Goal: Answer question/provide support

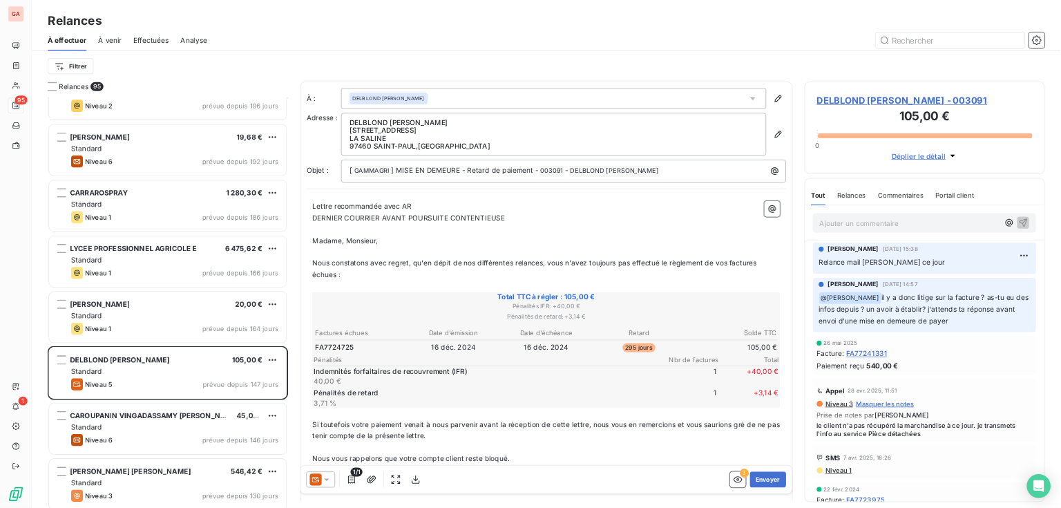
scroll to position [231, 0]
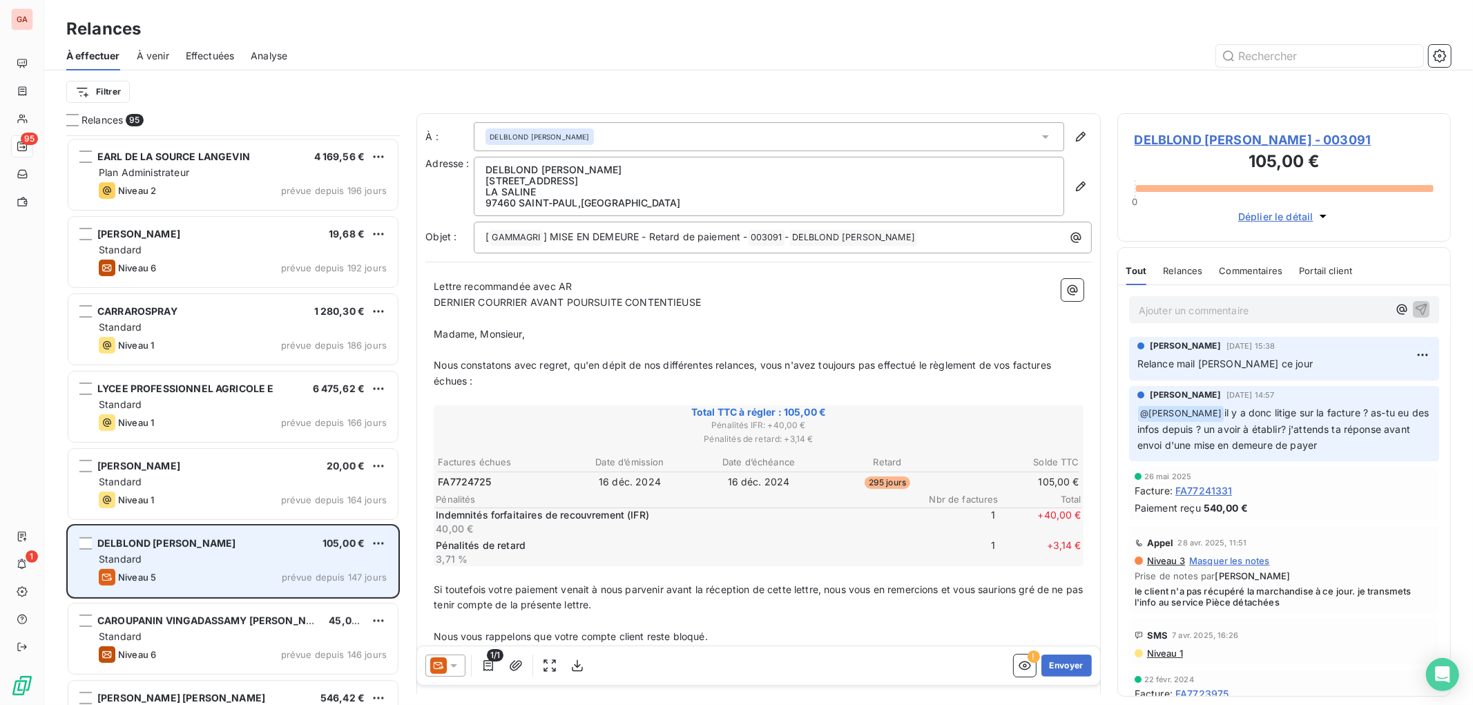
click at [218, 549] on div "DELBLOND JEAN LUCO 105,00 € Standard Niveau 5 prévue depuis 147 jours" at bounding box center [232, 561] width 329 height 70
click at [249, 554] on div "Standard" at bounding box center [243, 559] width 288 height 14
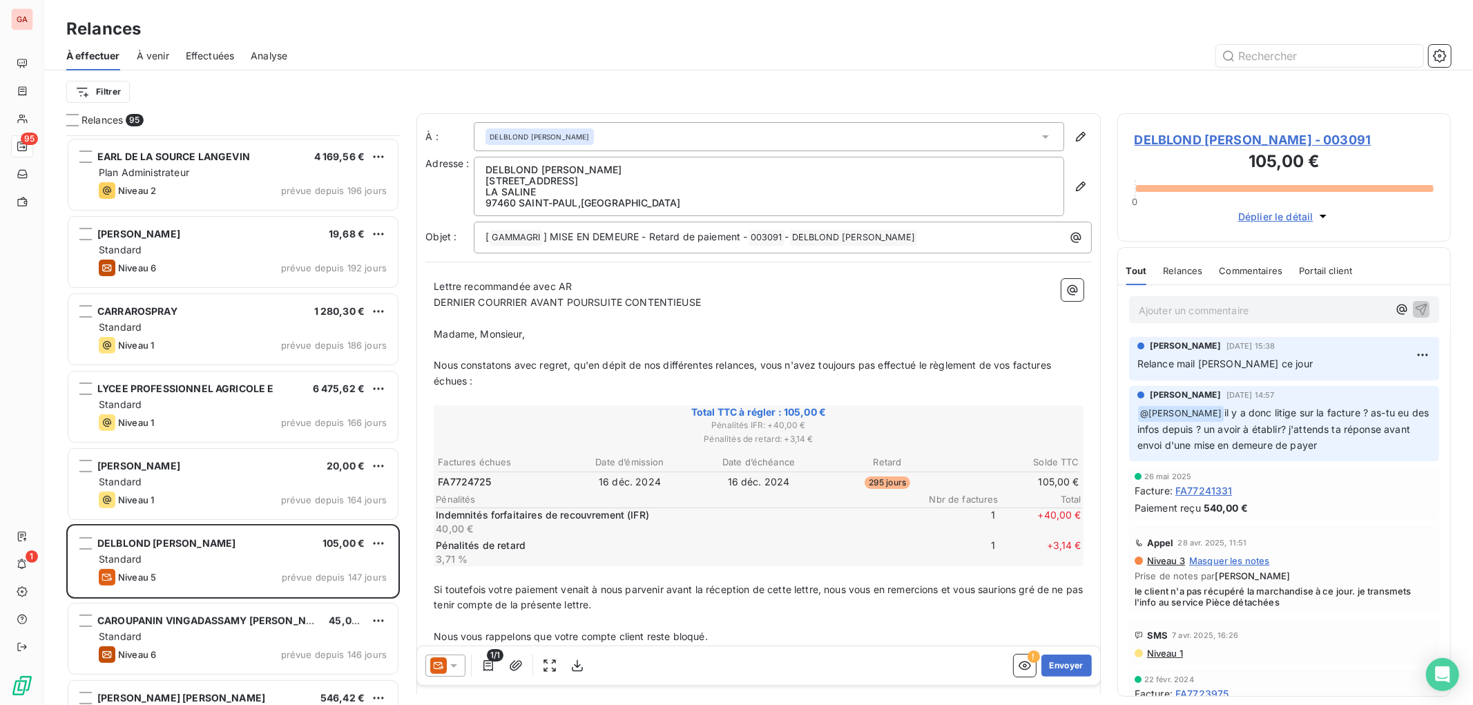
click at [1286, 140] on span "DELBLOND [PERSON_NAME] - 003091" at bounding box center [1284, 140] width 299 height 19
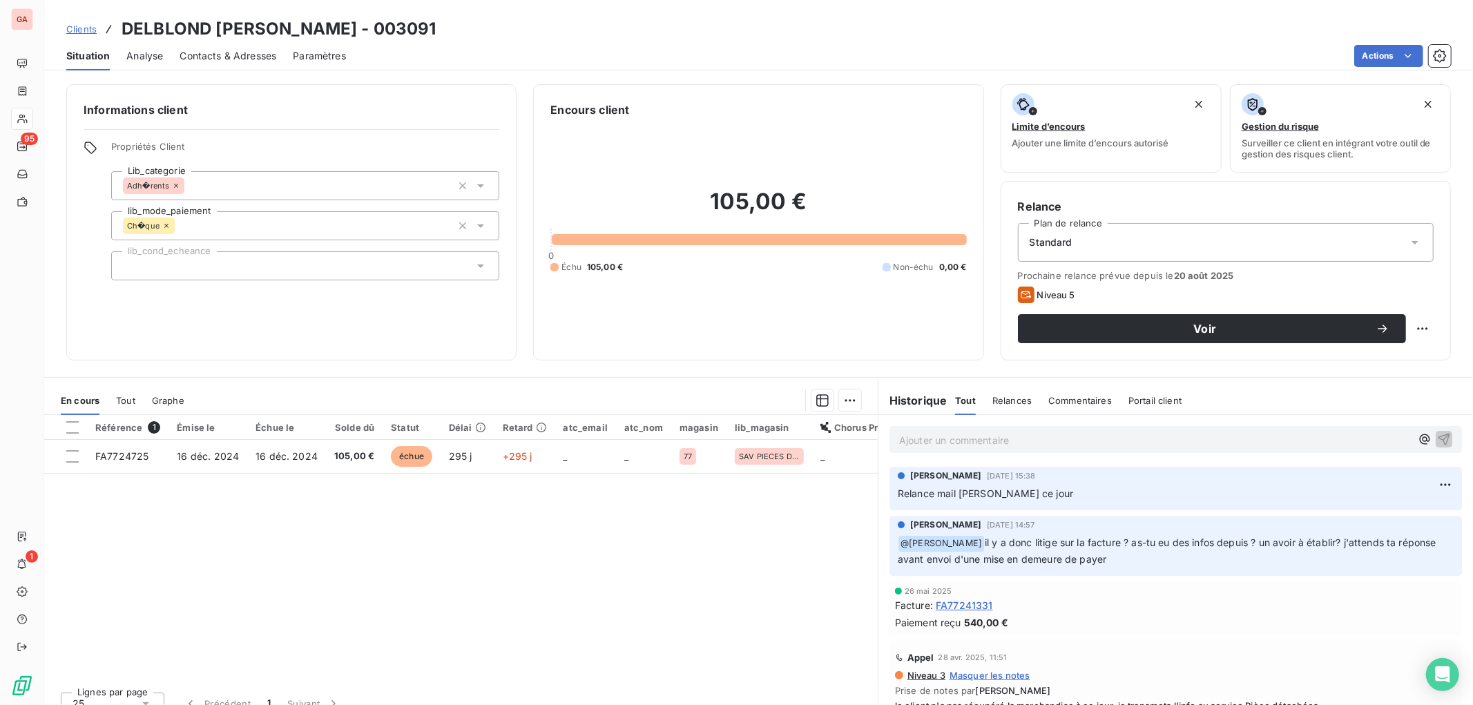
click at [130, 399] on span "Tout" at bounding box center [125, 400] width 19 height 11
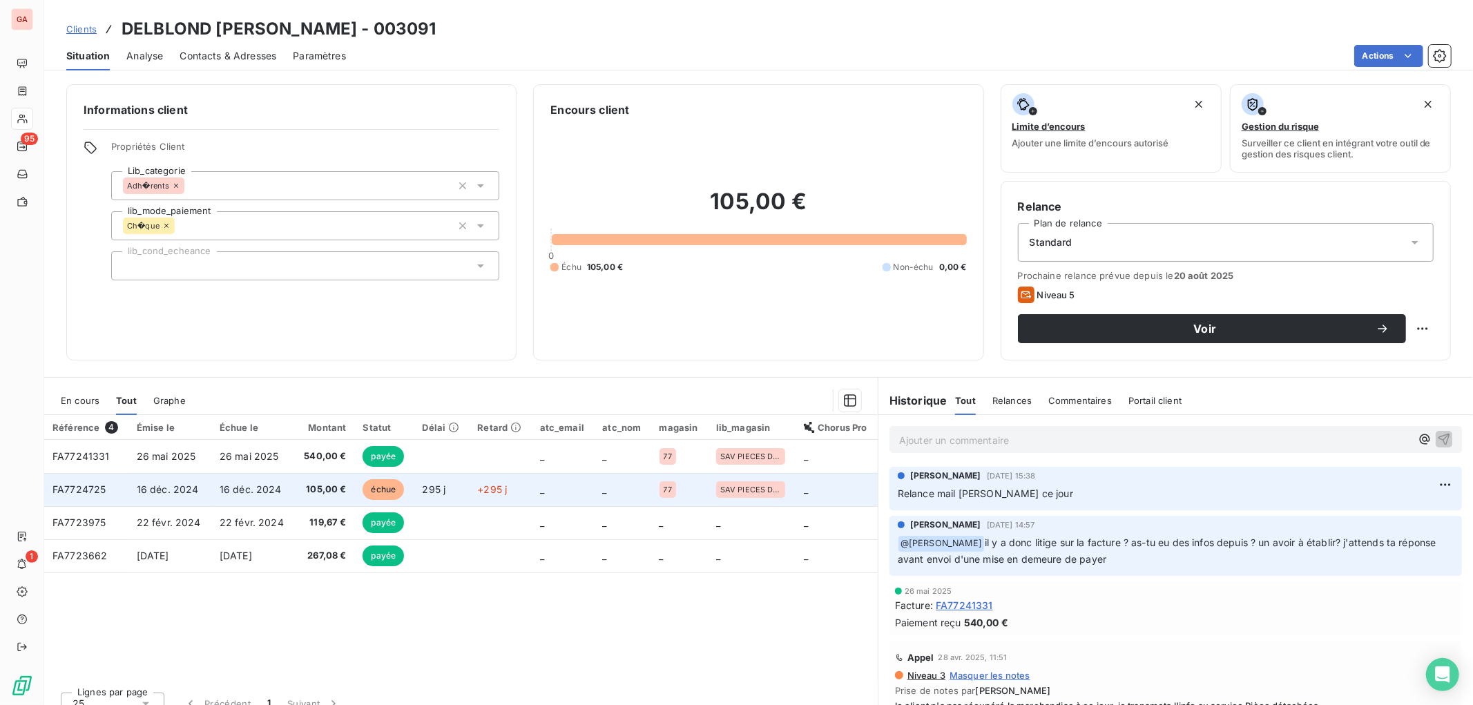
click at [318, 481] on td "105,00 €" at bounding box center [324, 489] width 61 height 33
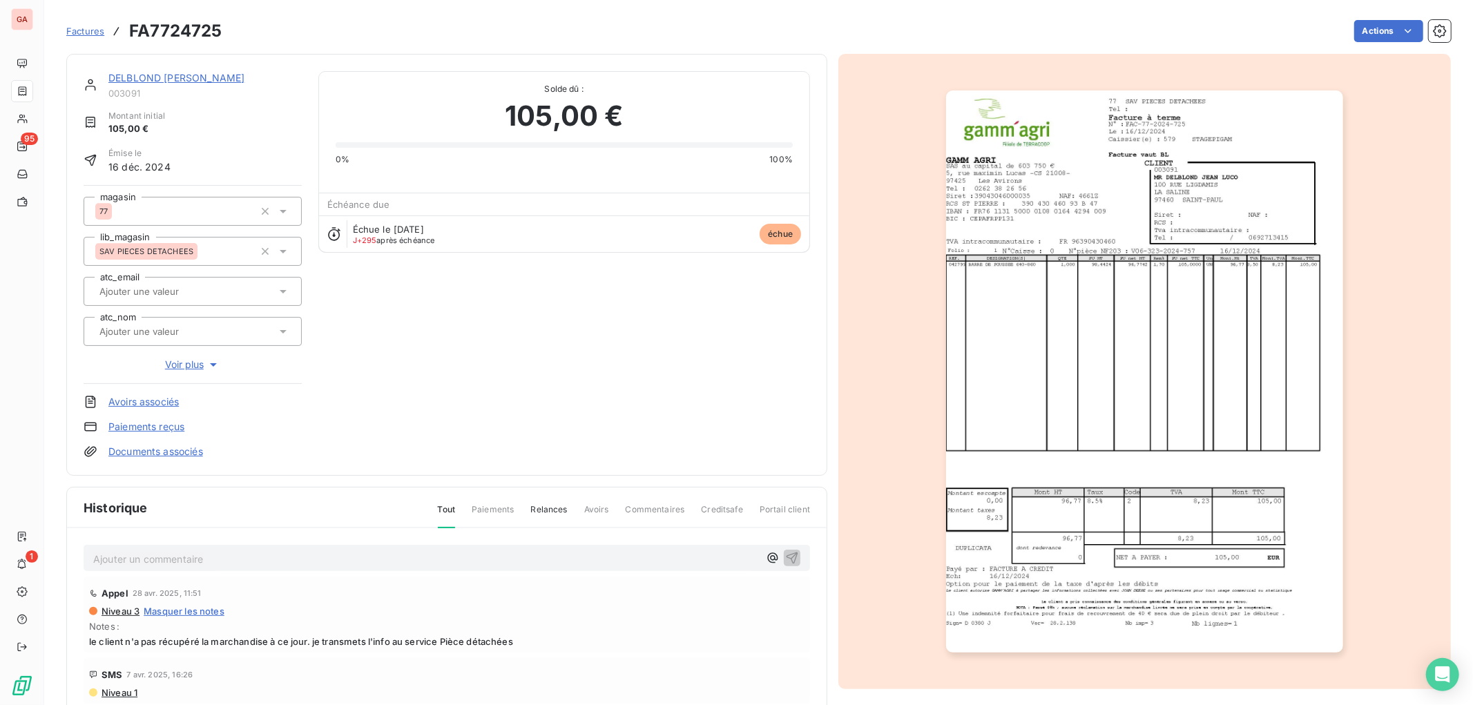
click at [964, 271] on img "button" at bounding box center [1144, 371] width 397 height 562
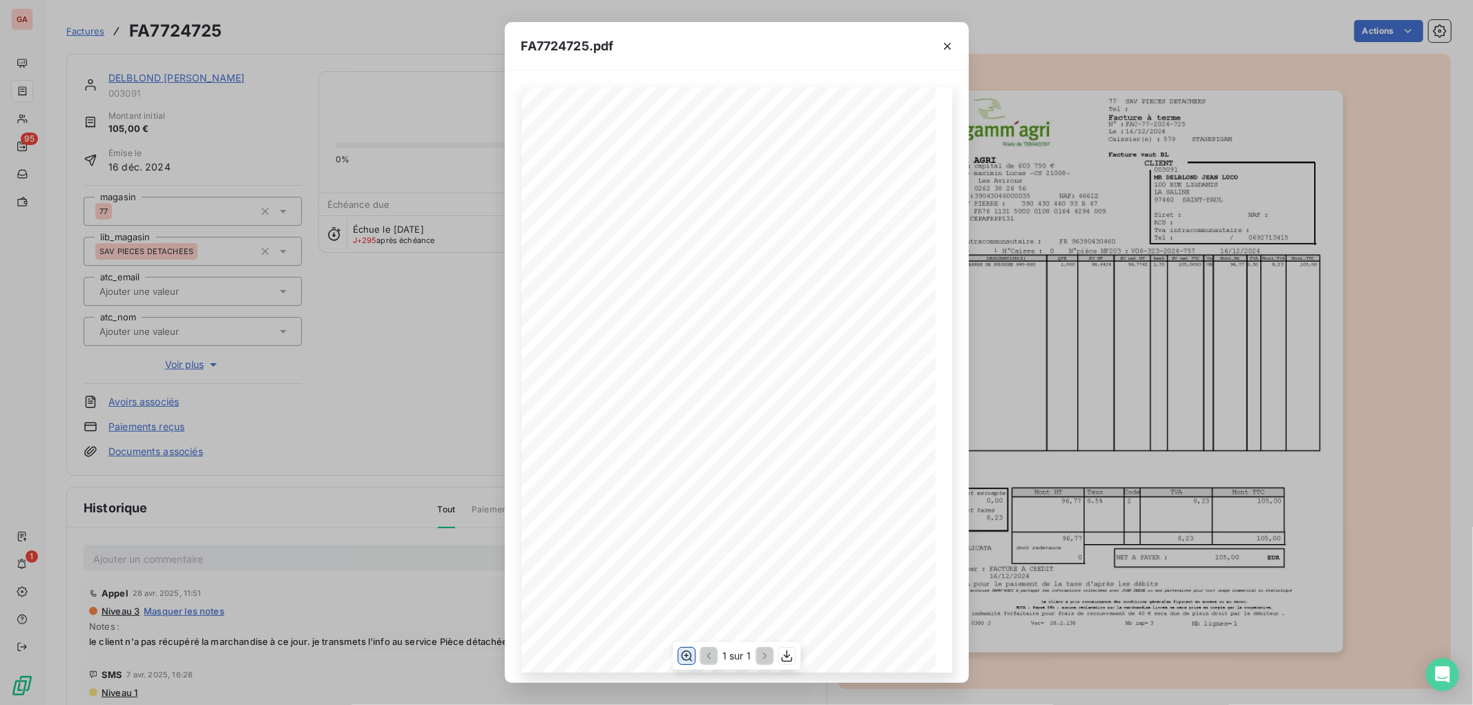
click at [686, 651] on icon "button" at bounding box center [686, 655] width 11 height 10
click at [947, 46] on icon "button" at bounding box center [947, 46] width 7 height 7
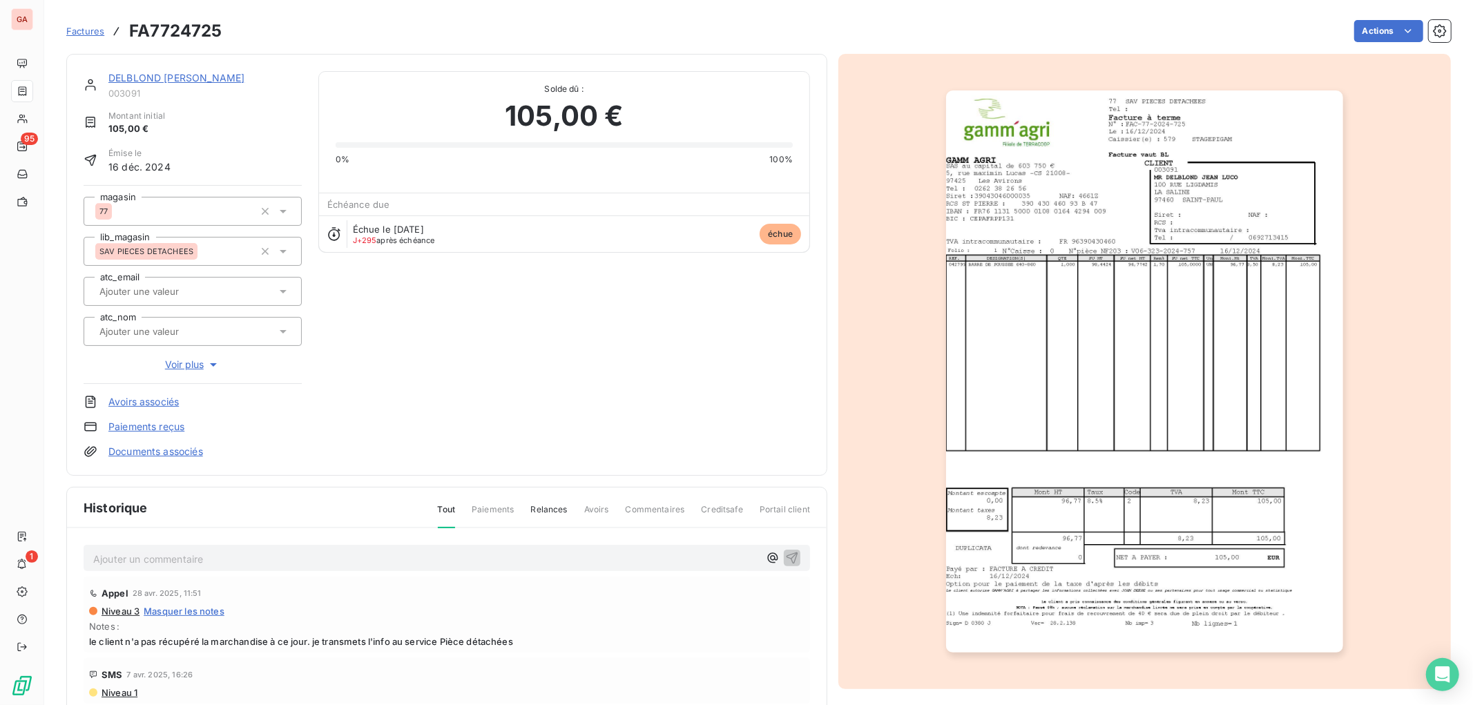
click at [1162, 250] on img "button" at bounding box center [1144, 371] width 397 height 562
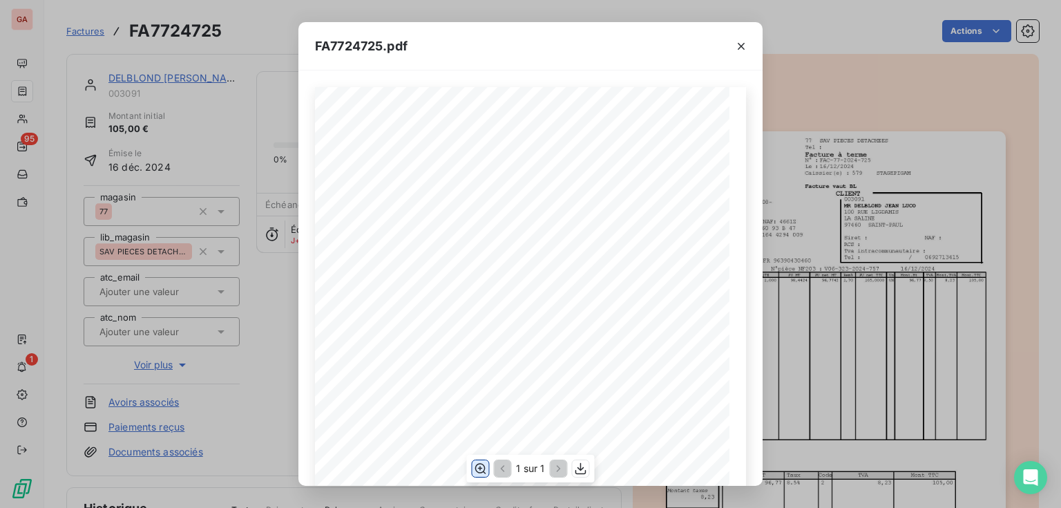
click at [481, 467] on icon "button" at bounding box center [480, 468] width 14 height 14
drag, startPoint x: 743, startPoint y: 44, endPoint x: 721, endPoint y: 52, distance: 23.4
click at [743, 44] on icon "button" at bounding box center [740, 46] width 7 height 7
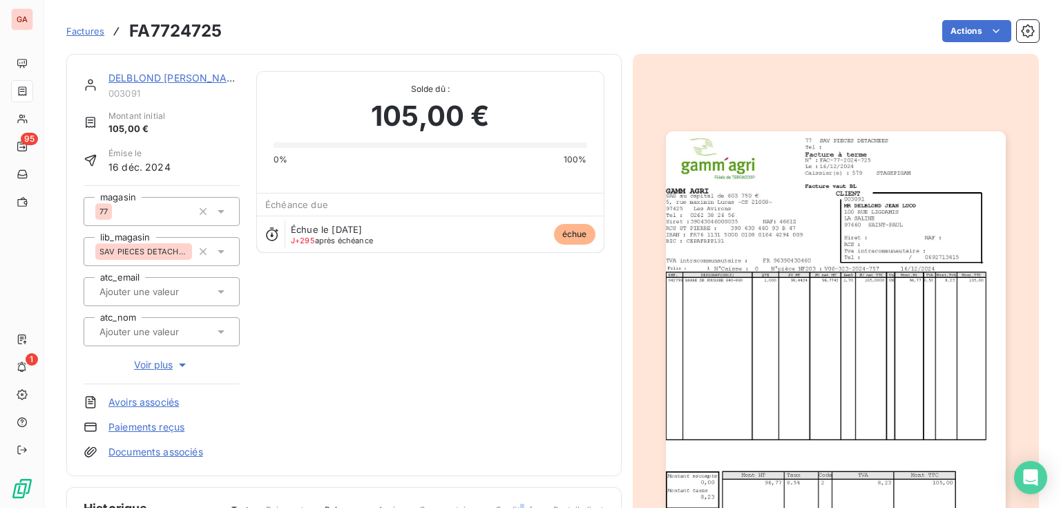
click at [519, 484] on div "DELBLOND JEAN LUCO 003091 Montant initial 105,00 € Émise le 16 déc. 2024 magasi…" at bounding box center [343, 431] width 555 height 754
click at [90, 31] on span "Factures" at bounding box center [85, 31] width 38 height 11
click at [168, 73] on link "DELBLOND JEAN LUCO" at bounding box center [176, 78] width 136 height 12
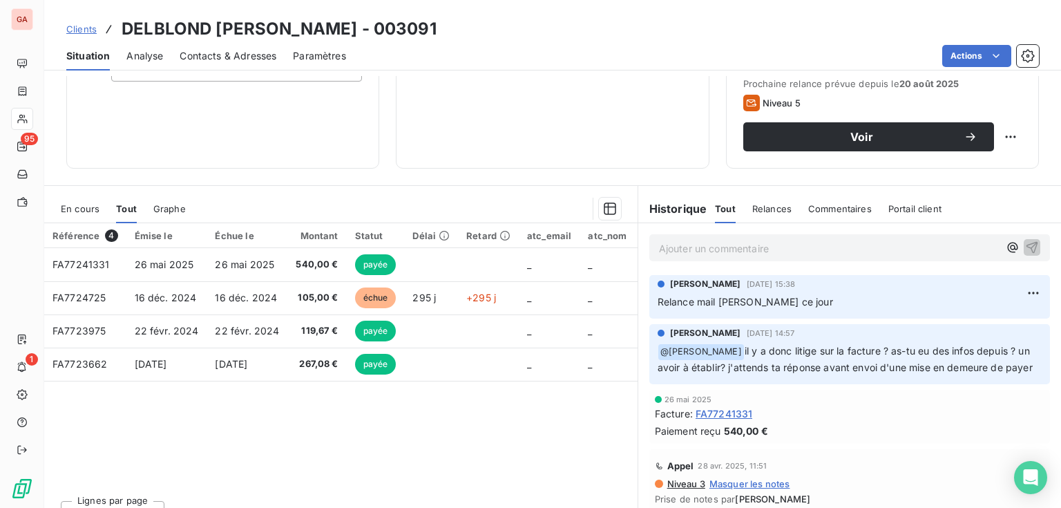
scroll to position [221, 0]
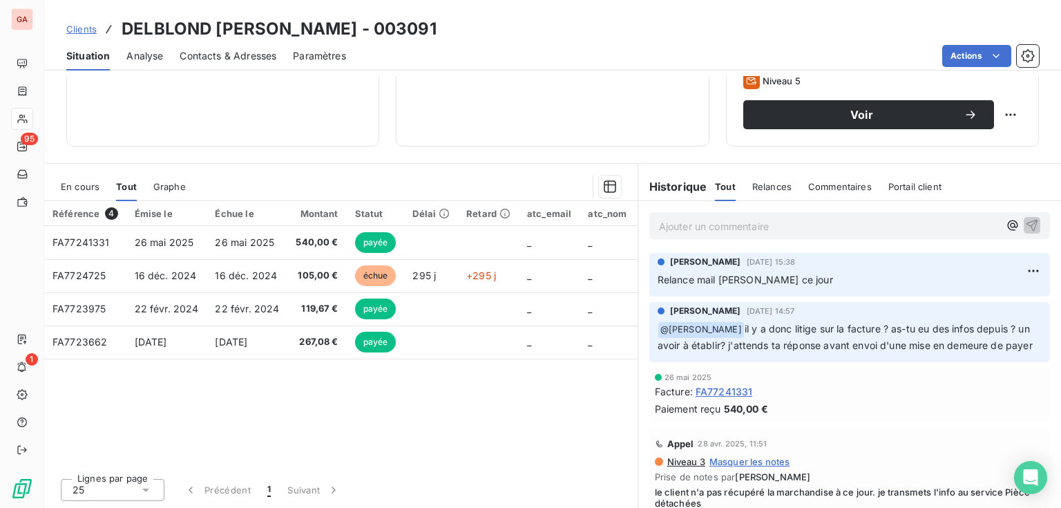
click at [745, 226] on p "Ajouter un commentaire ﻿" at bounding box center [829, 226] width 340 height 17
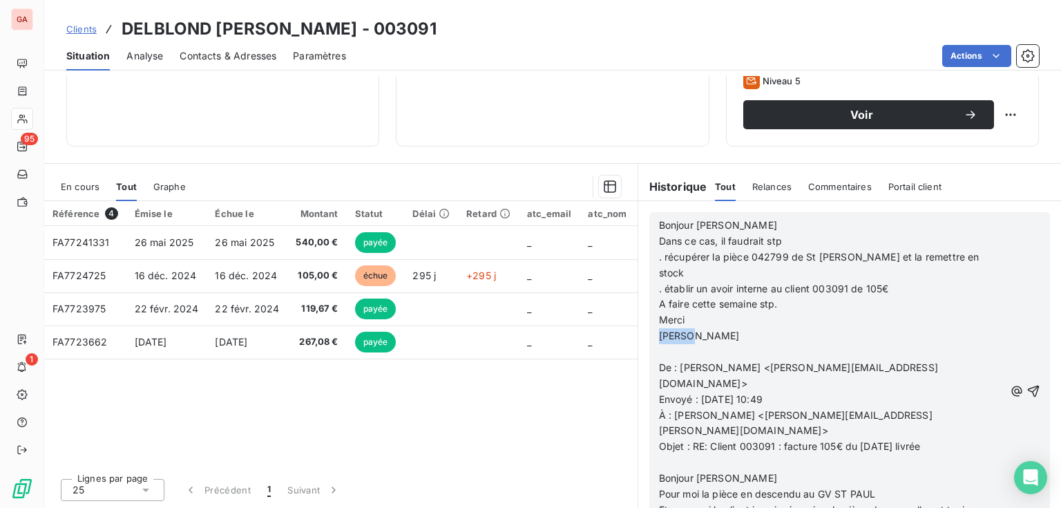
drag, startPoint x: 713, startPoint y: 315, endPoint x: 640, endPoint y: 320, distance: 72.7
click at [640, 320] on div "Bonjour Eddy Dans ce cas, il faudrait stp . récupérer la pièce 042799 de St Pau…" at bounding box center [849, 390] width 423 height 379
click at [761, 328] on p "[PERSON_NAME]" at bounding box center [831, 336] width 345 height 16
click at [889, 392] on p "Envoyé : [DATE] 10:49" at bounding box center [831, 400] width 345 height 16
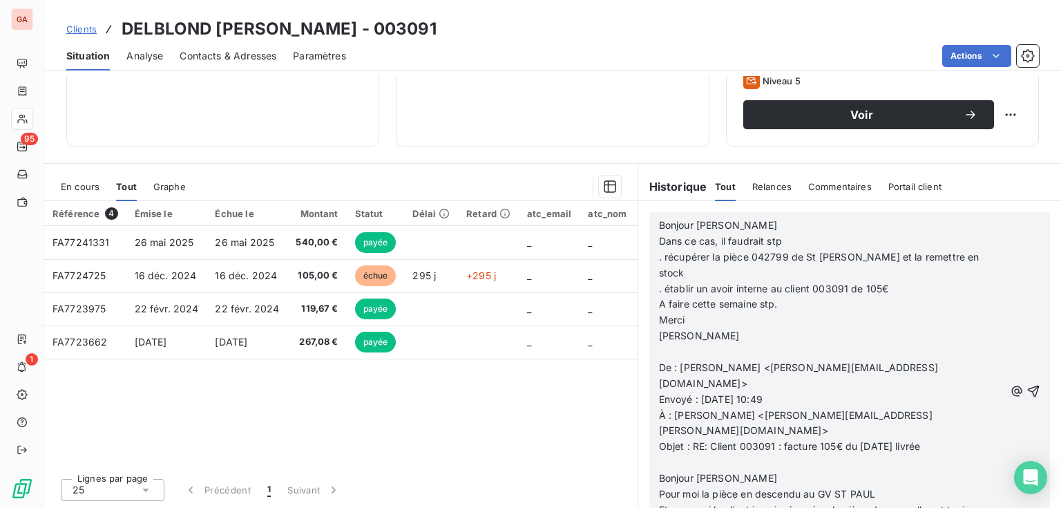
click at [910, 440] on span "Objet : RE: Client 003091 : facture 105€ du [DATE] livrée" at bounding box center [790, 446] width 262 height 12
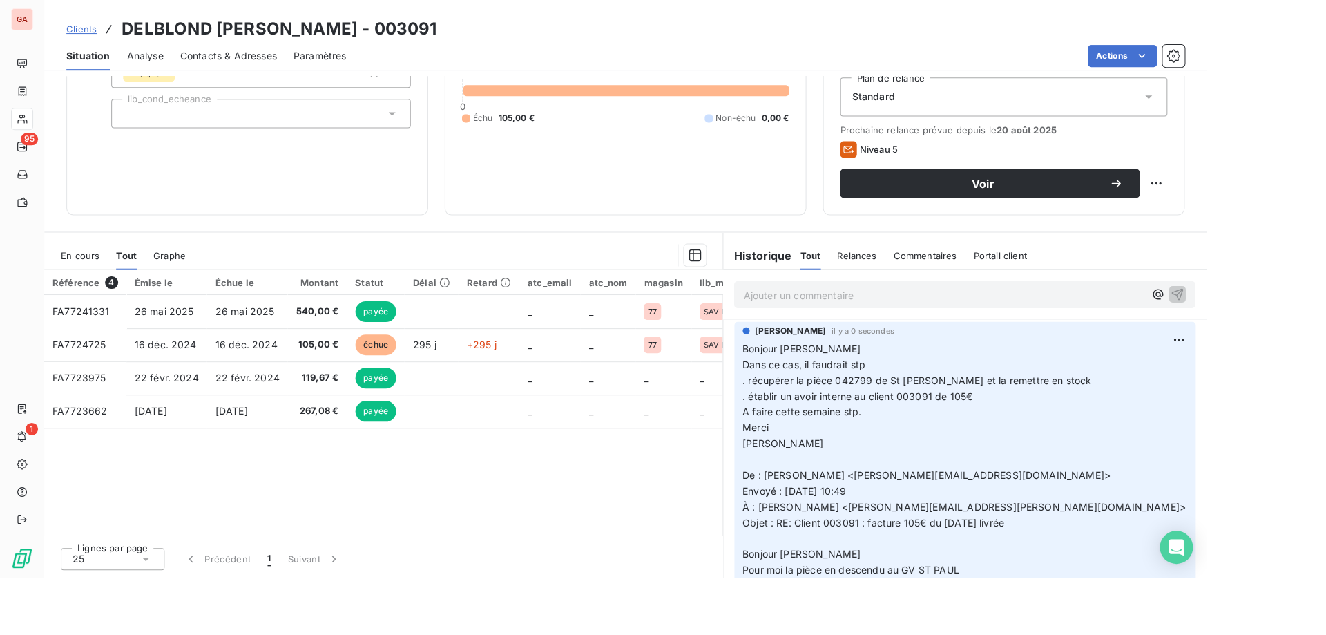
scroll to position [88, 0]
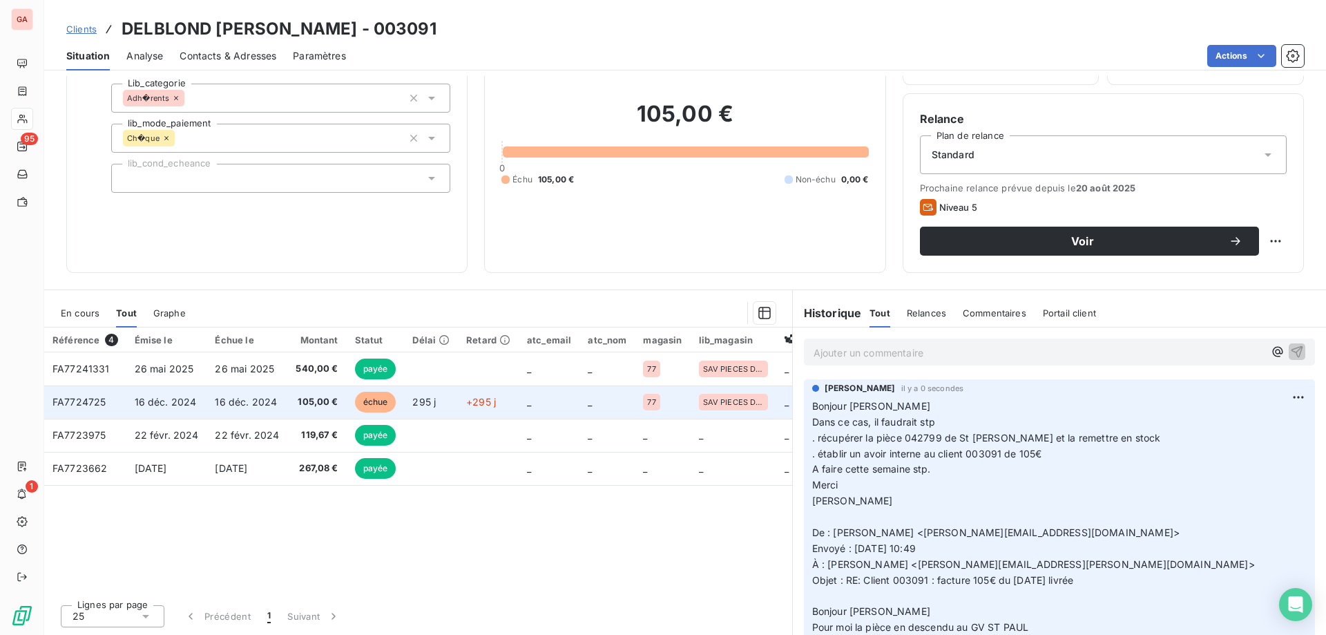
click at [155, 407] on span "16 déc. 2024" at bounding box center [166, 402] width 62 height 12
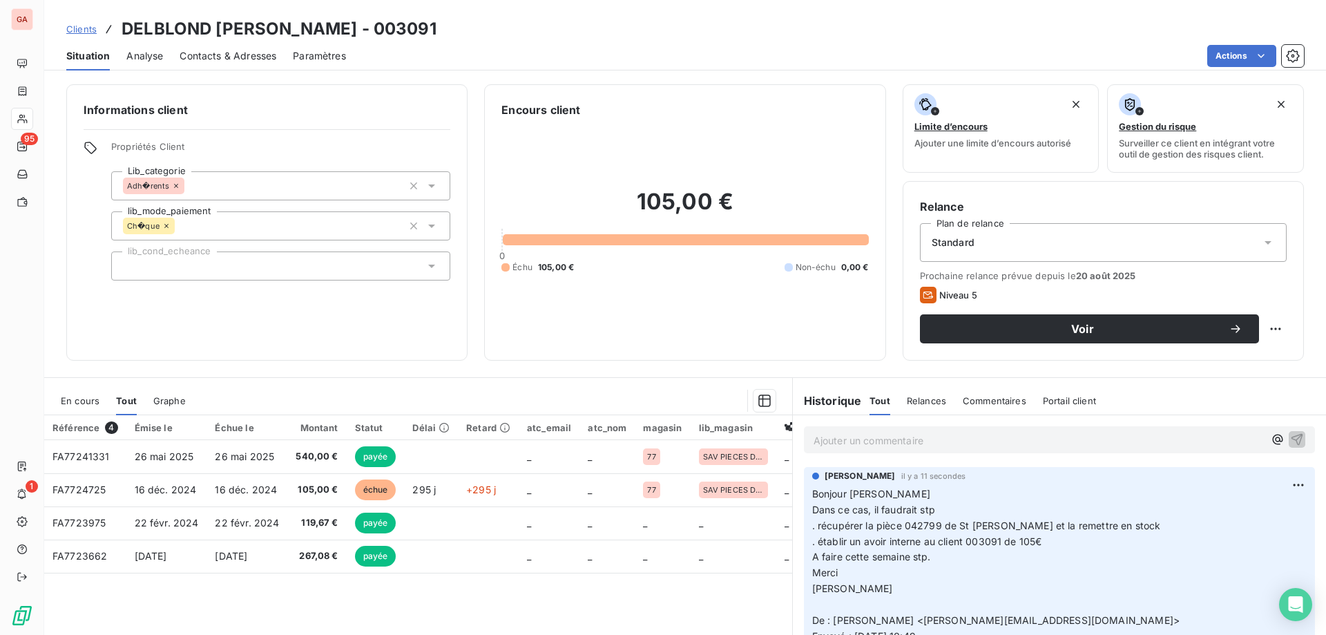
click at [637, 597] on div "Référence 4 Émise le Échue le Montant Statut Délai Retard atc_email atc_nom mag…" at bounding box center [418, 548] width 748 height 266
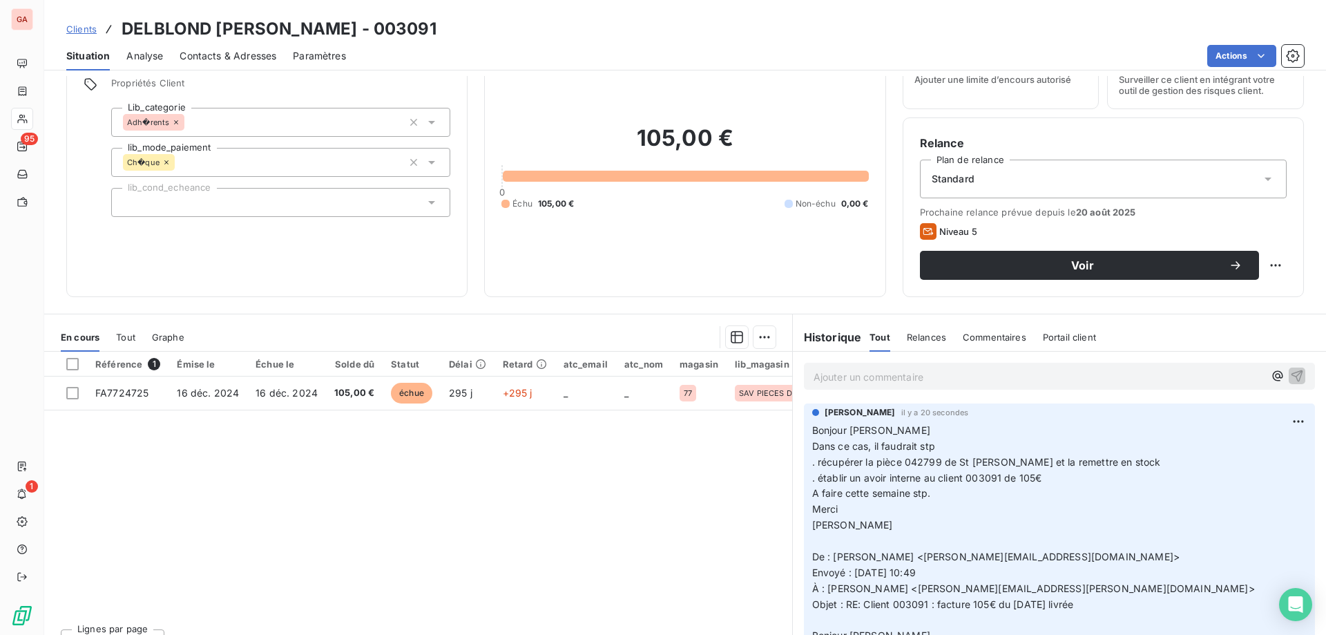
scroll to position [69, 0]
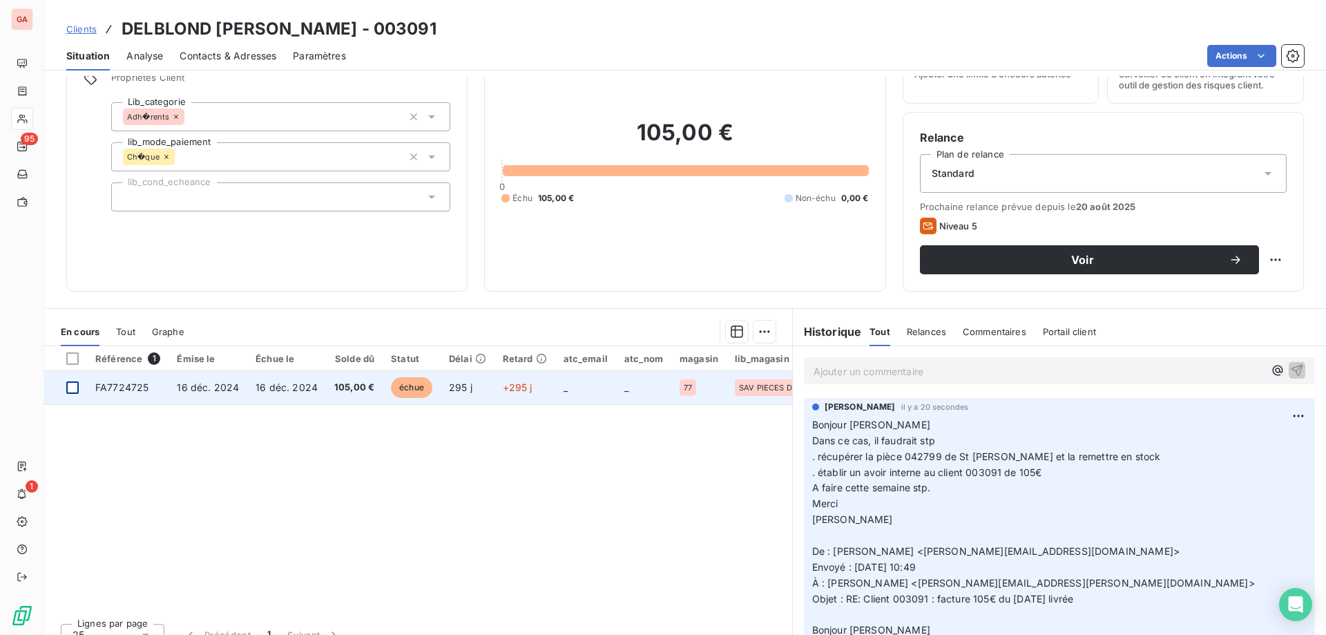
click at [70, 392] on div at bounding box center [72, 387] width 12 height 12
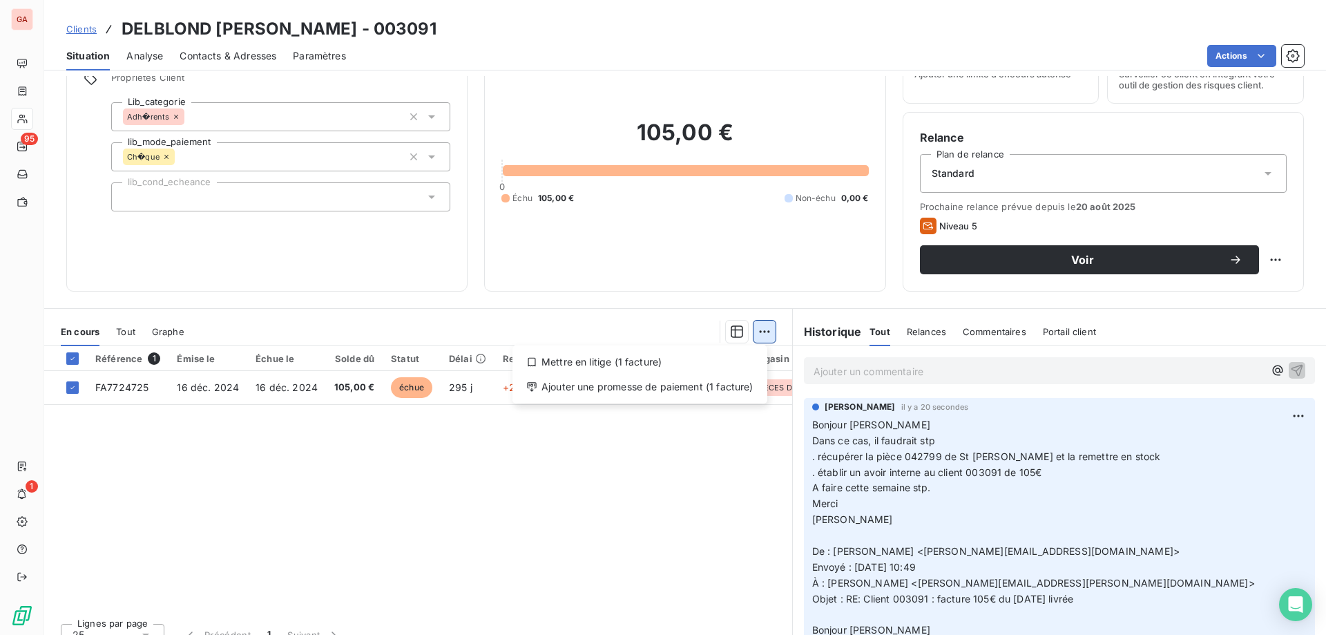
click at [760, 329] on html "GA 95 1 Clients DELBLOND [PERSON_NAME] - 003091 Situation Analyse Contacts & Ad…" at bounding box center [663, 317] width 1326 height 635
click at [651, 365] on div "Mettre en litige (1 facture)" at bounding box center [640, 362] width 244 height 22
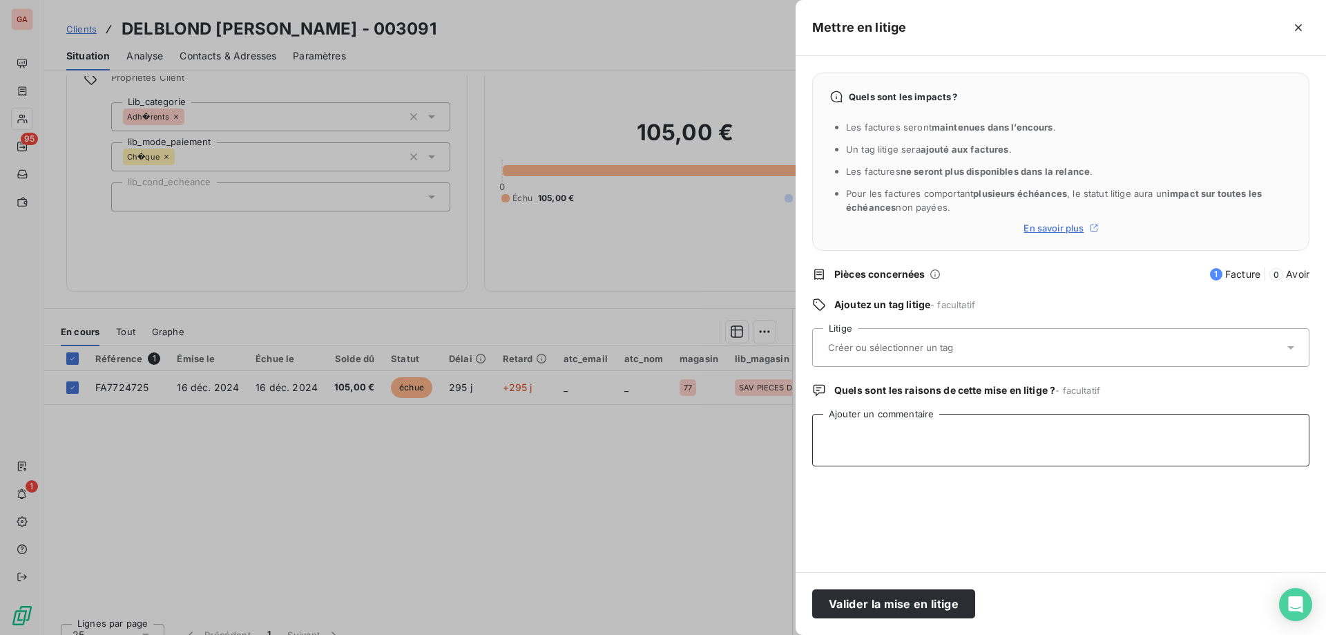
click at [887, 431] on textarea "Ajouter un commentaire" at bounding box center [1060, 440] width 497 height 52
type textarea "Cf Commentaires ci-dessous/ Avoir à établir et lettrer"
click at [941, 599] on button "Valider la mise en litige" at bounding box center [893, 603] width 163 height 29
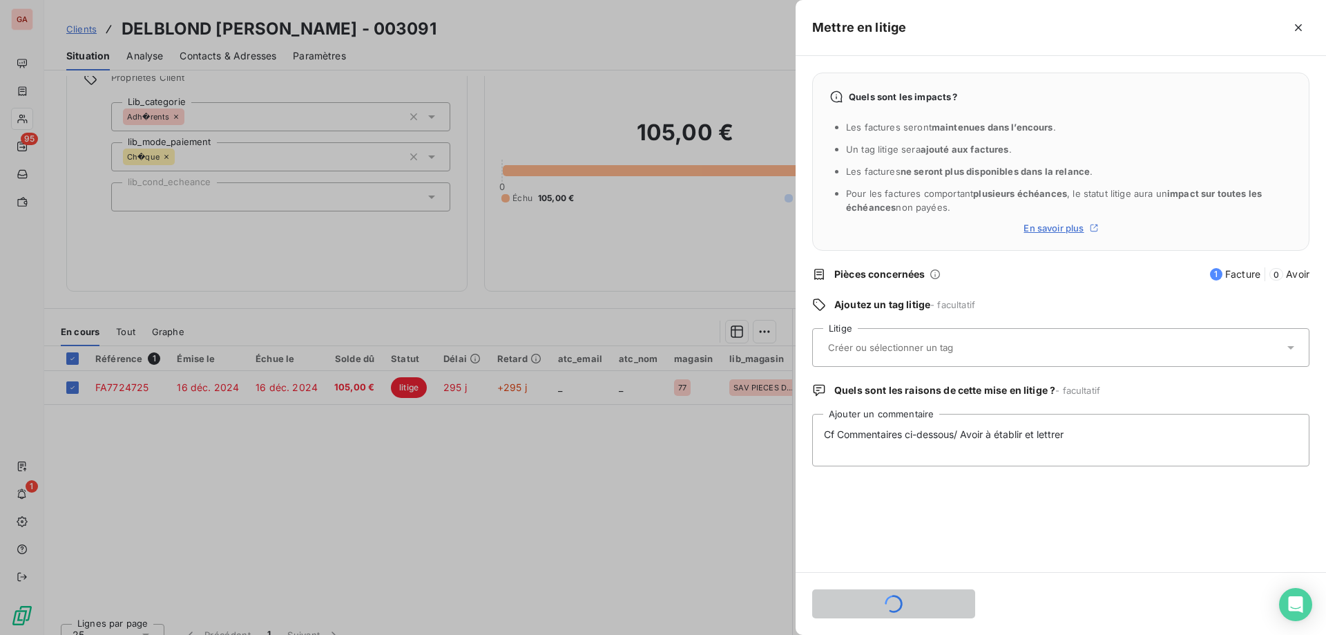
click at [533, 507] on div at bounding box center [663, 317] width 1326 height 635
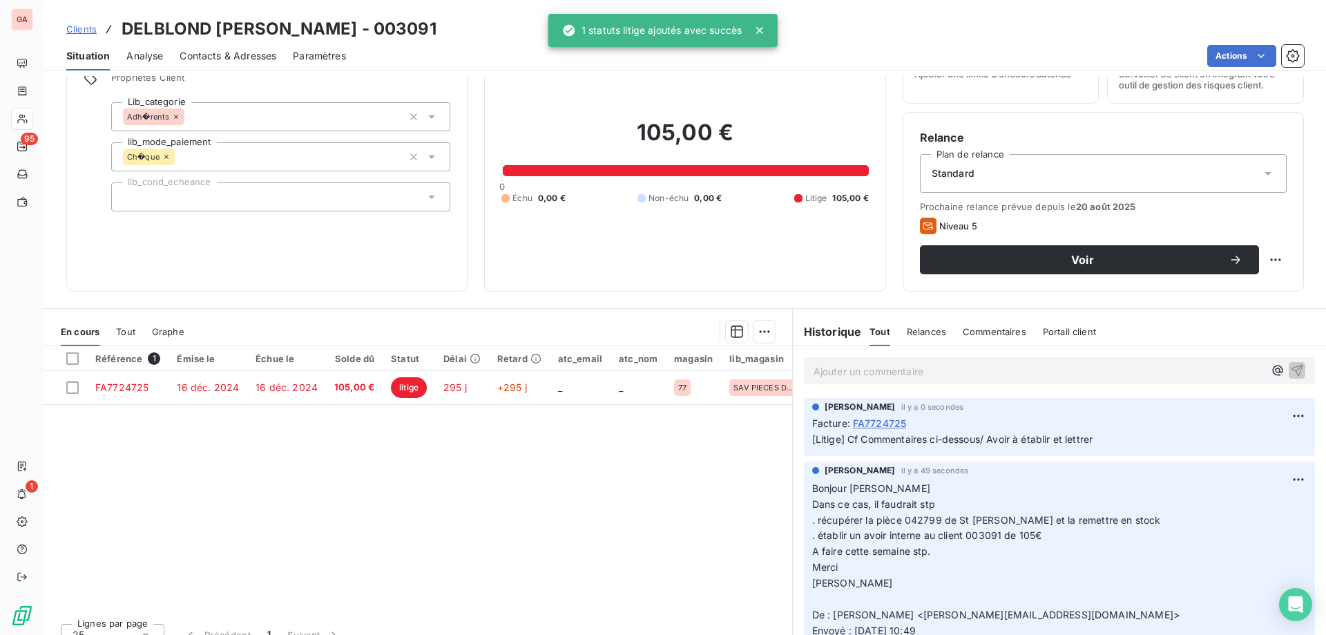
scroll to position [39, 0]
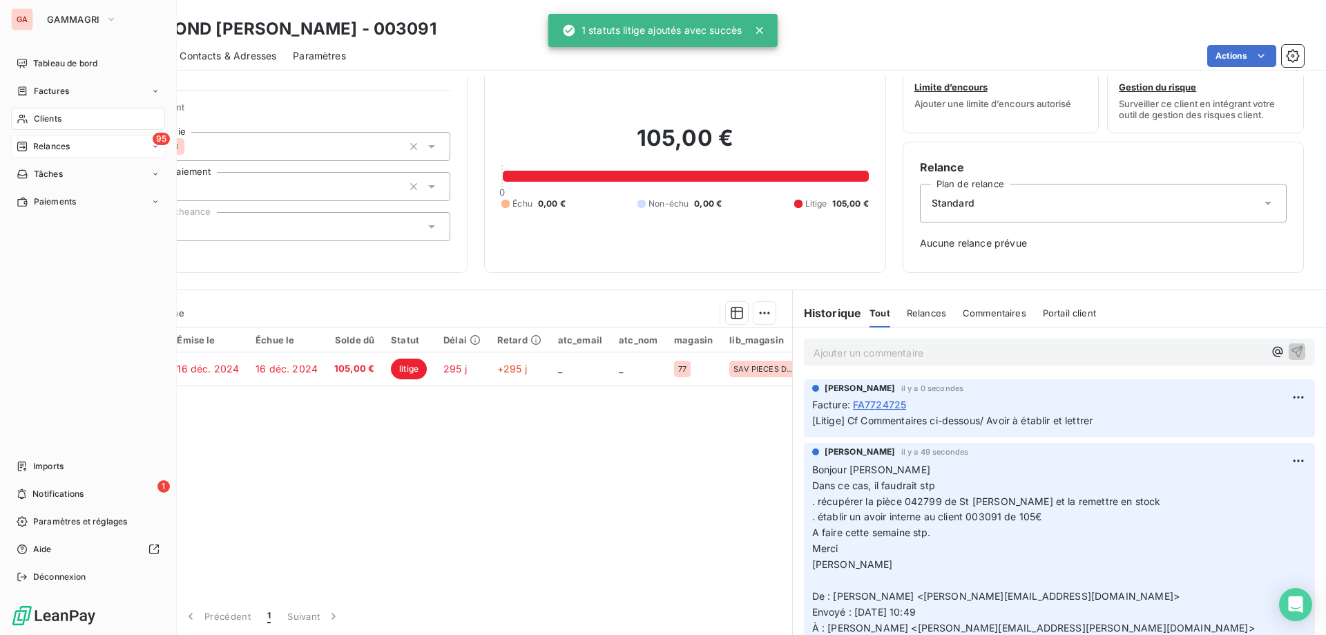
click at [59, 147] on span "Relances" at bounding box center [51, 146] width 37 height 12
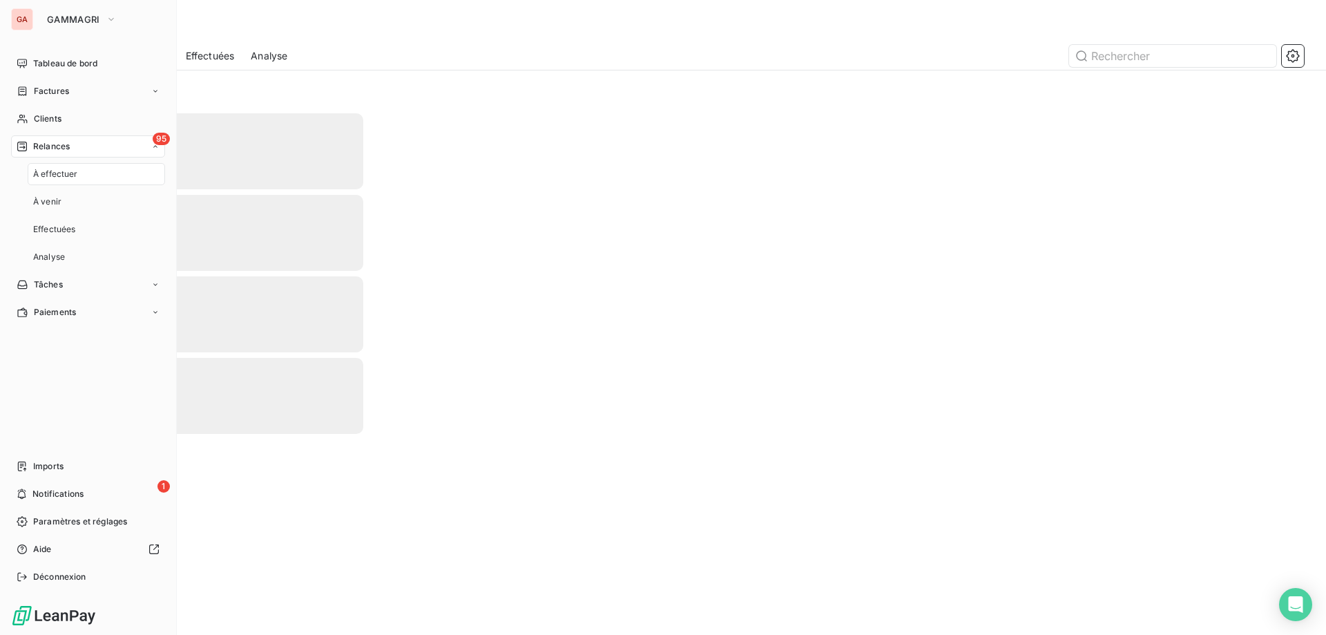
click at [64, 142] on span "Relances" at bounding box center [51, 146] width 37 height 12
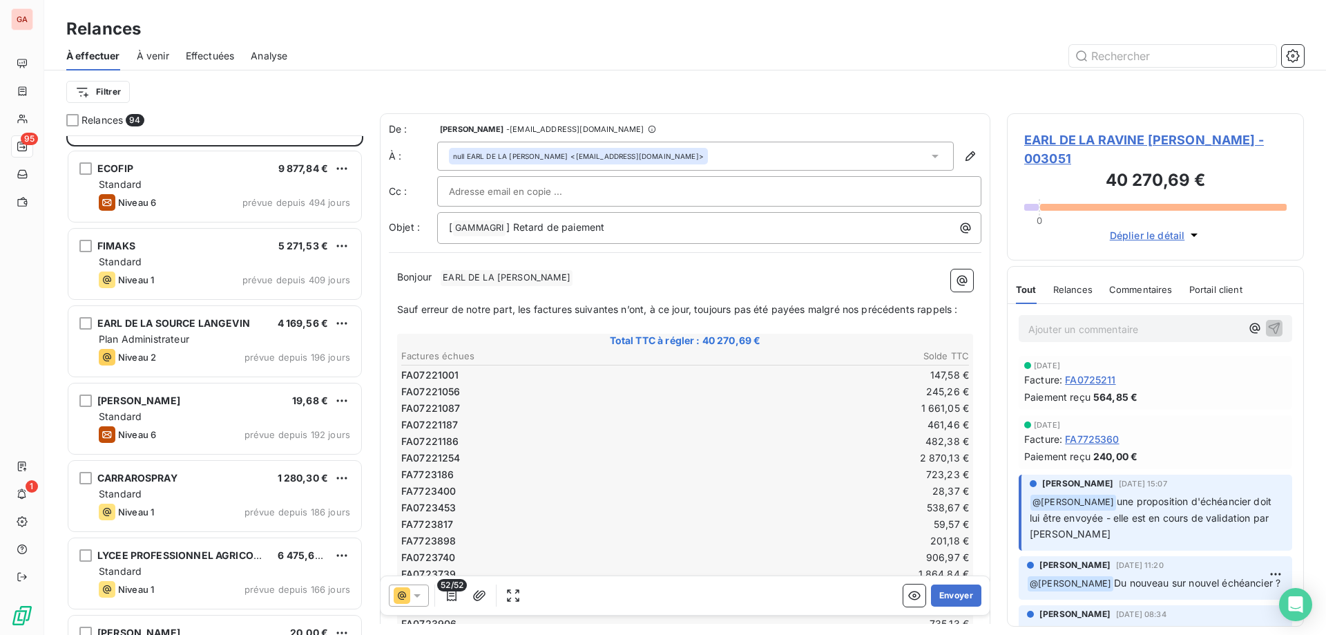
scroll to position [70, 0]
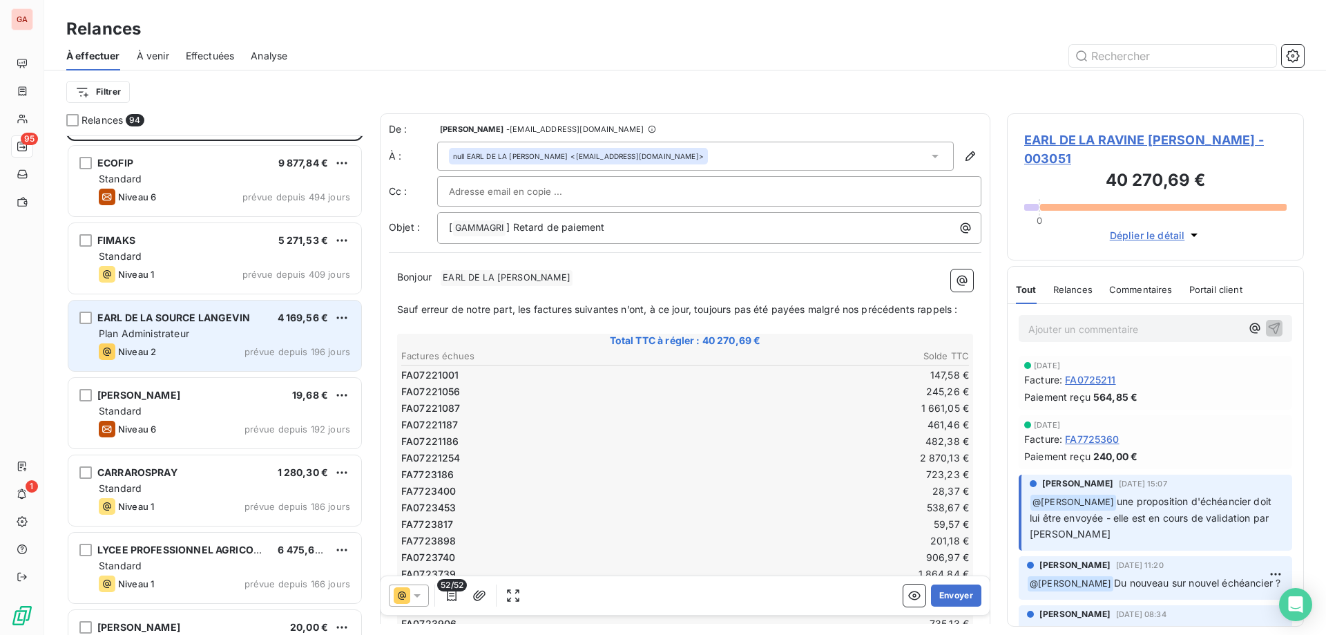
click at [211, 321] on span "EARL DE LA SOURCE LANGEVIN" at bounding box center [173, 317] width 153 height 12
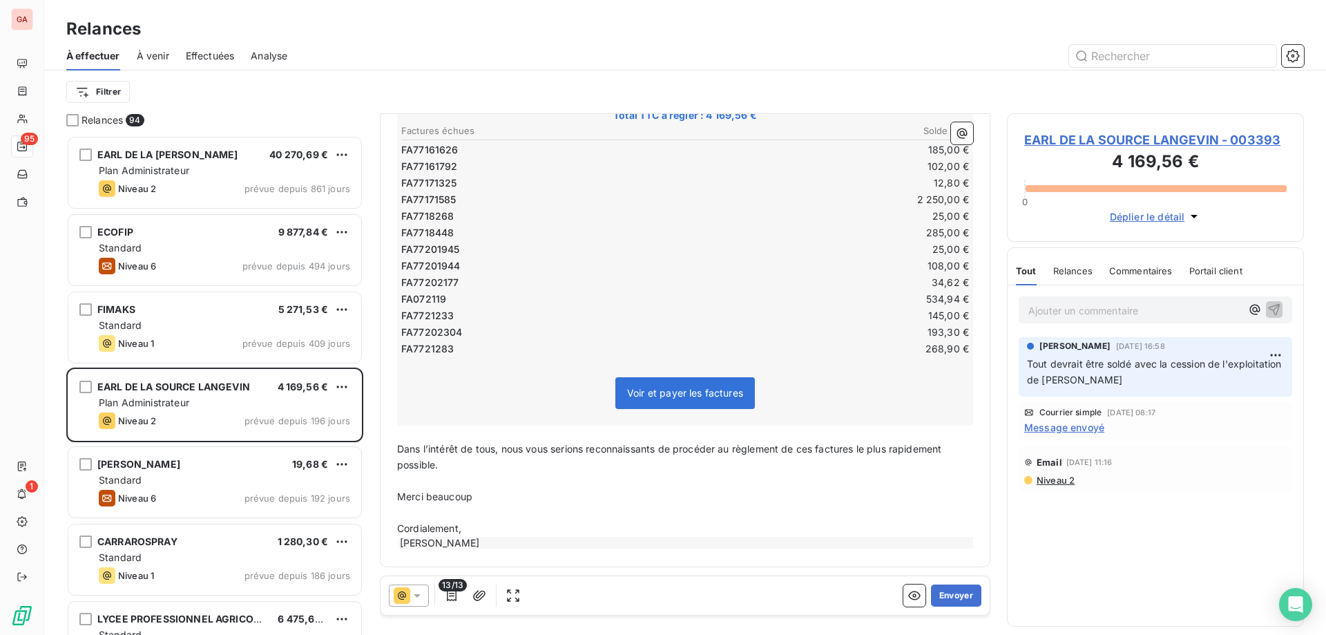
click at [1091, 138] on span "EARL DE LA SOURCE LANGEVIN - 003393" at bounding box center [1155, 140] width 262 height 19
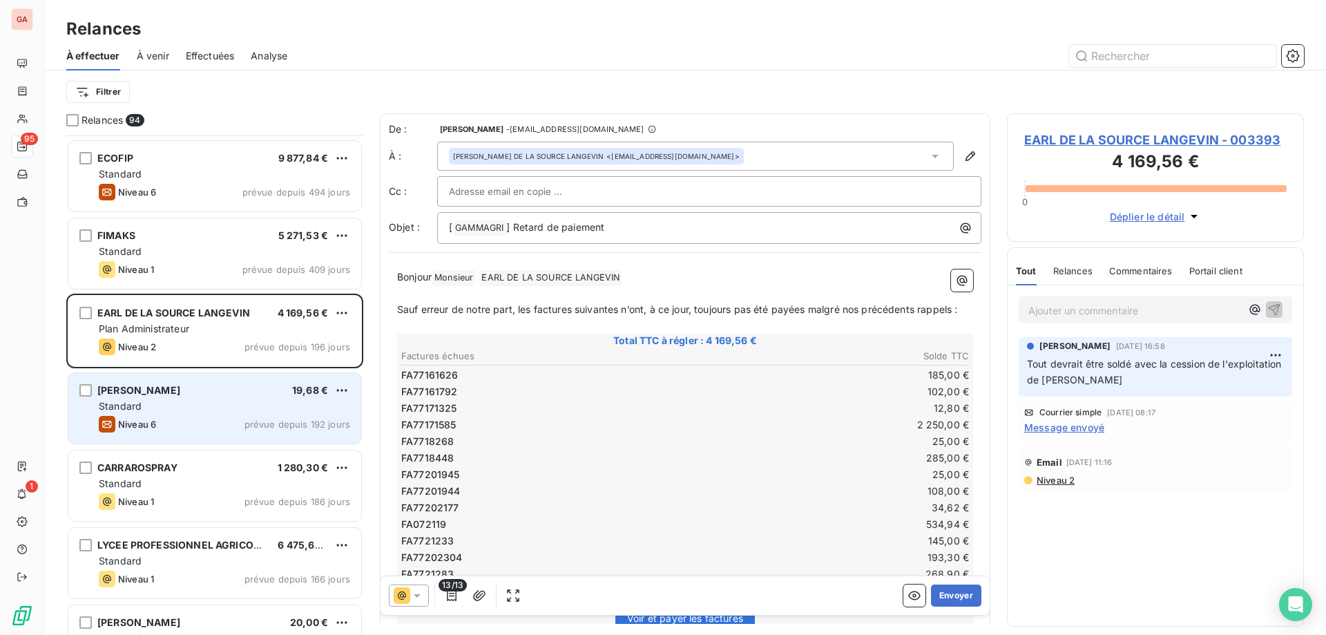
scroll to position [139, 0]
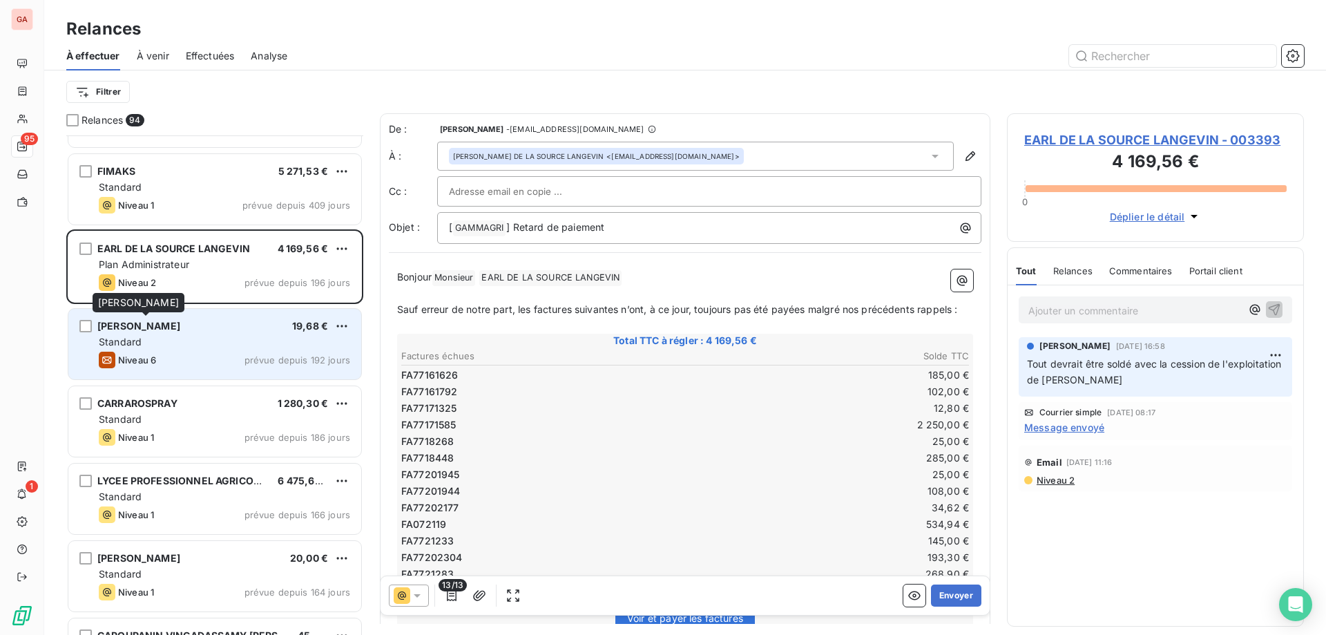
click at [180, 328] on span "[PERSON_NAME]" at bounding box center [138, 326] width 83 height 12
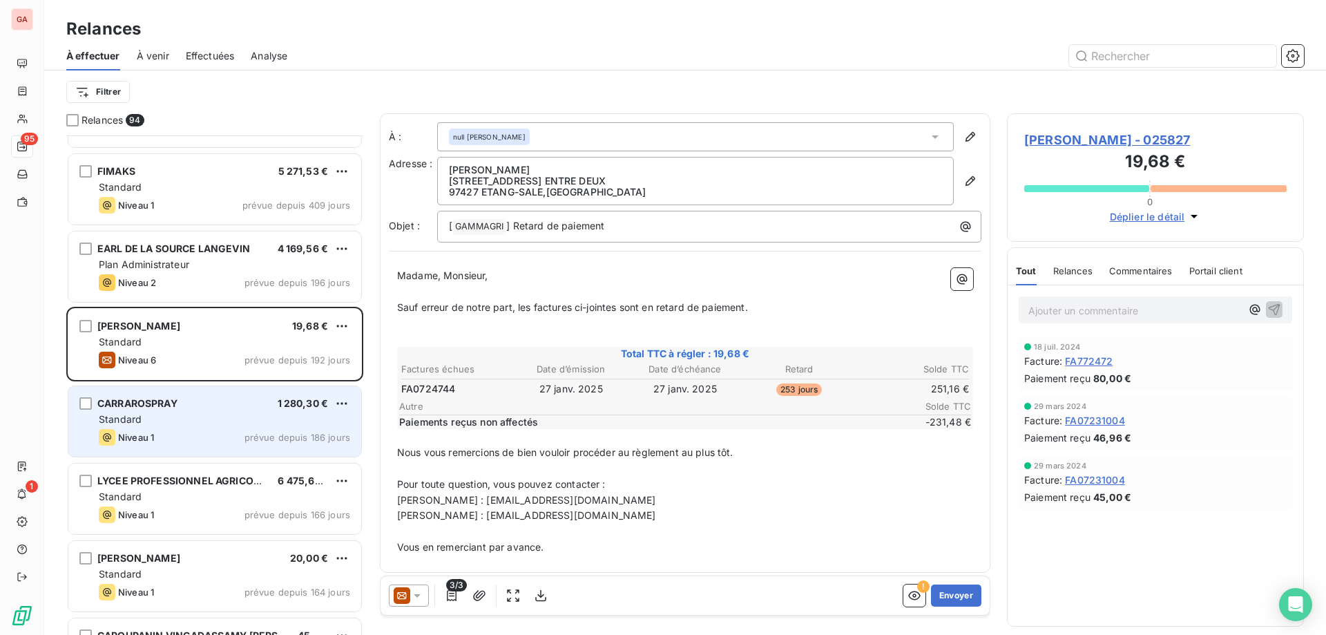
click at [203, 395] on div "CARRAROSPRAY 1 280,30 € Standard Niveau 1 prévue depuis 186 jours" at bounding box center [214, 421] width 293 height 70
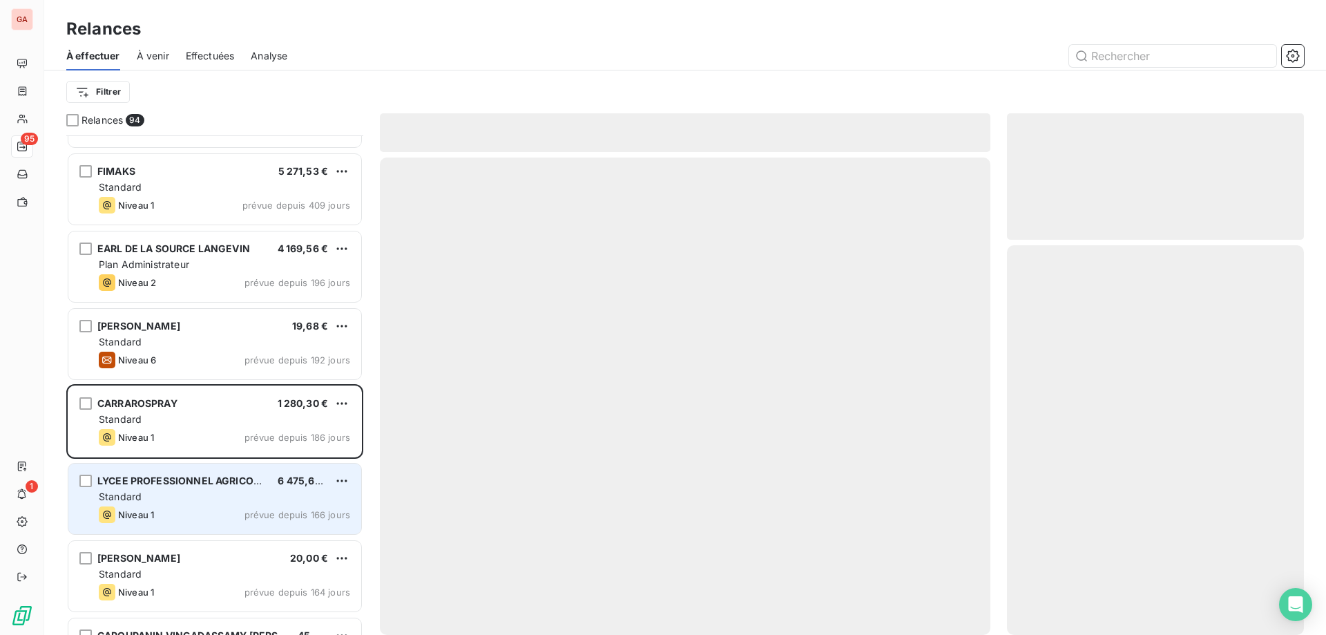
click at [215, 479] on span "LYCEE PROFESSIONNEL AGRICOLE E" at bounding box center [185, 480] width 177 height 12
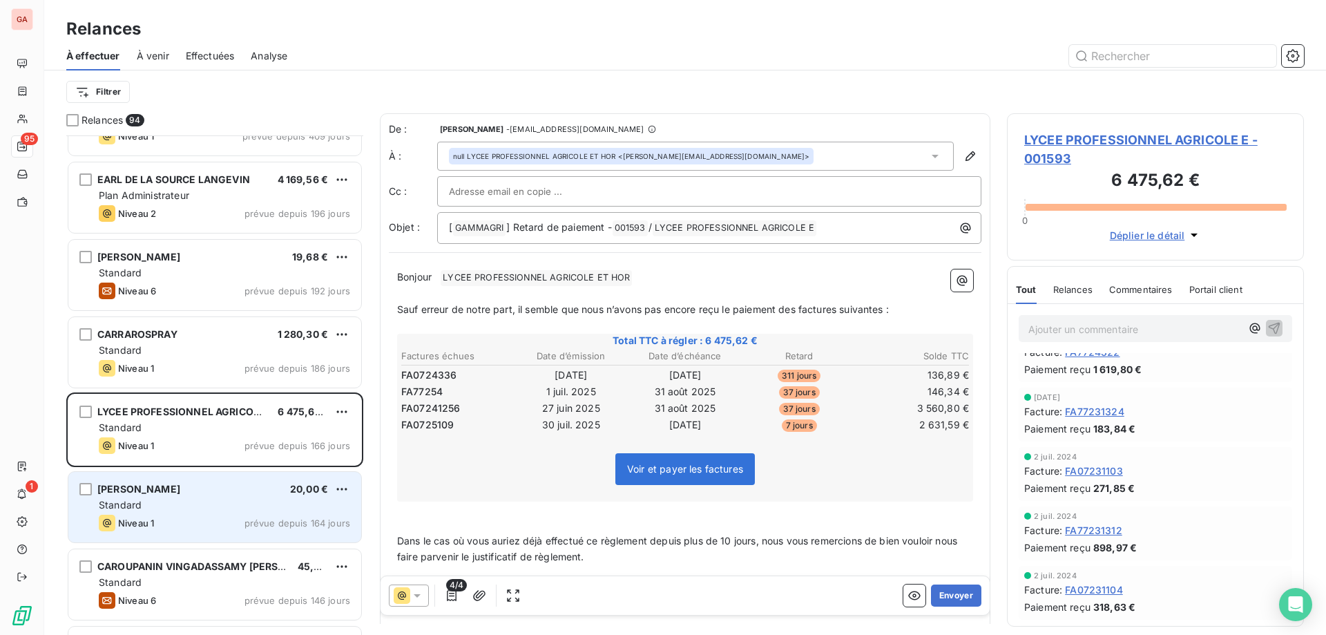
scroll to position [414, 0]
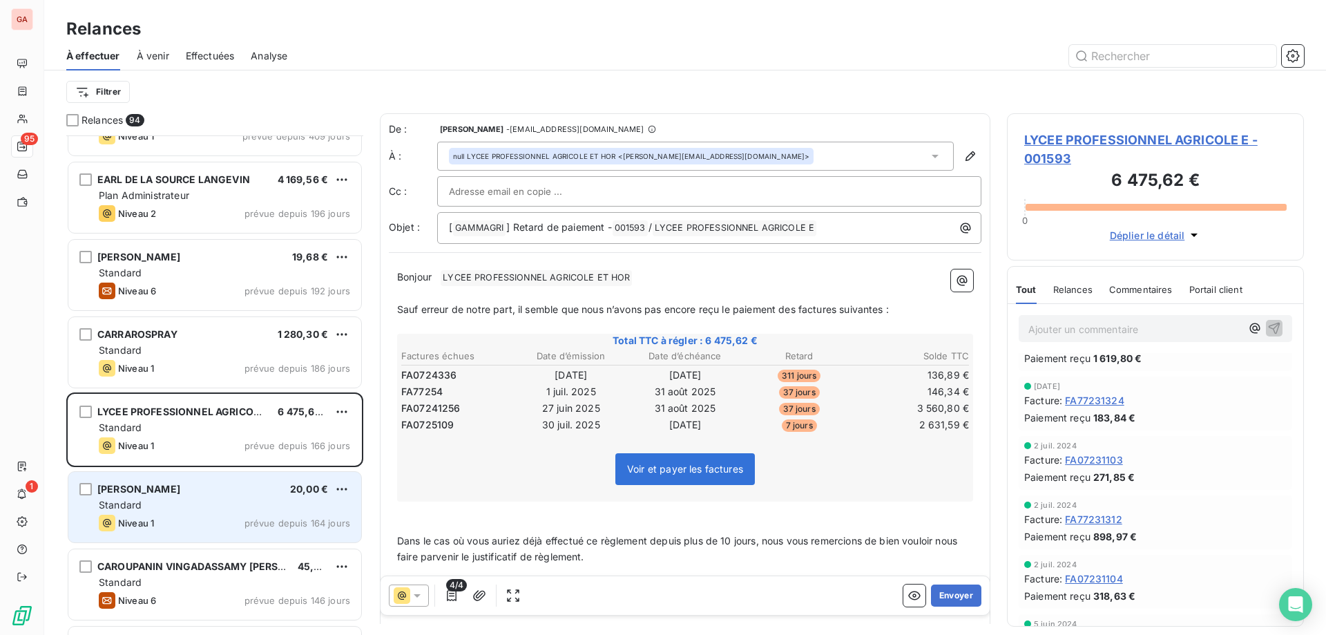
click at [184, 495] on div "[PERSON_NAME] 20,00 € Standard Niveau 1 prévue depuis 164 jours" at bounding box center [214, 507] width 293 height 70
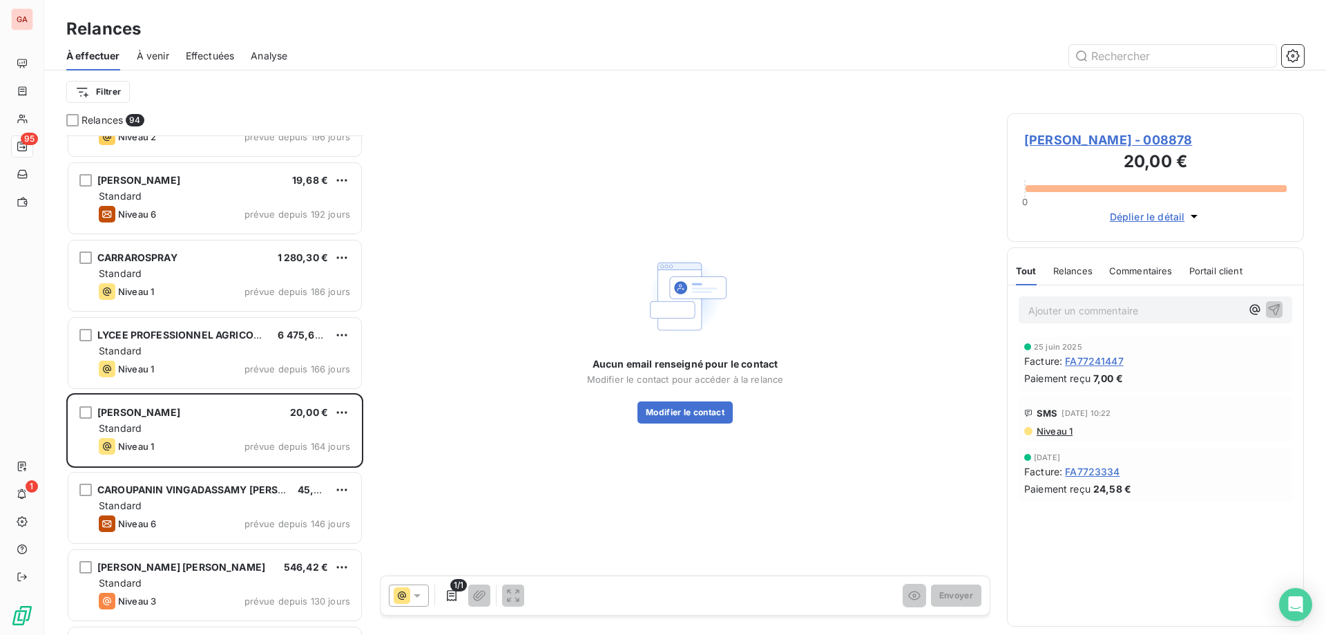
scroll to position [277, 0]
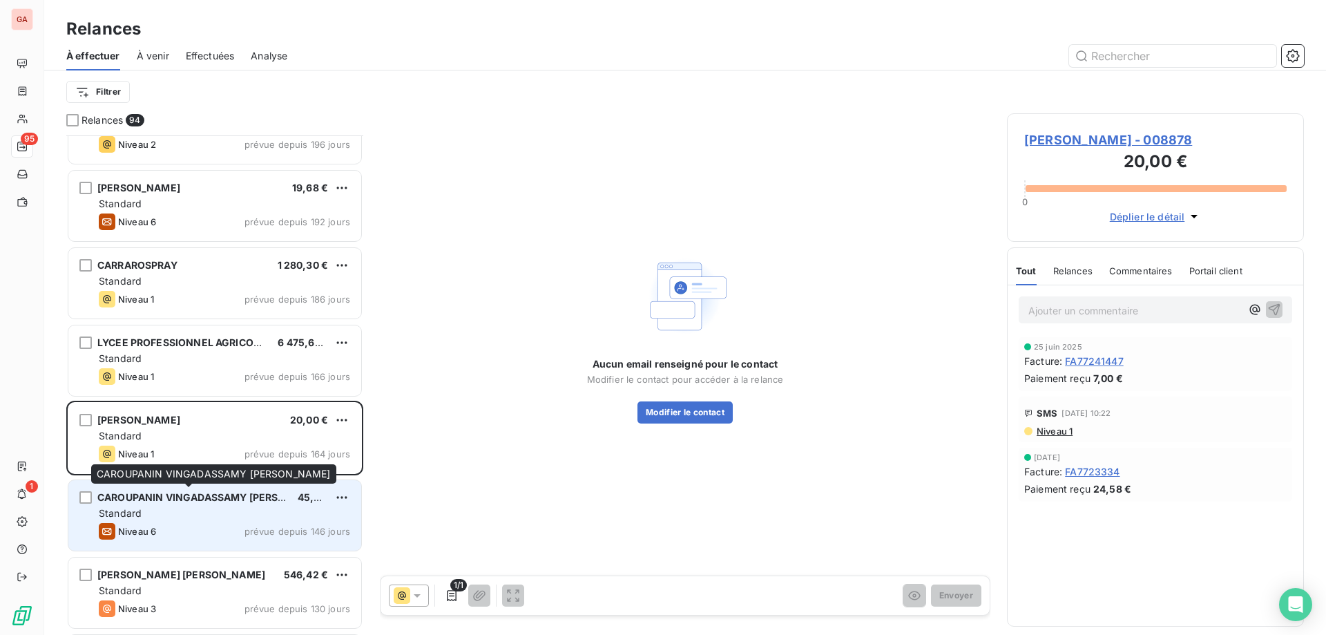
click at [205, 499] on span "CAROUPANIN VINGADASSAMY [PERSON_NAME]" at bounding box center [214, 497] width 235 height 12
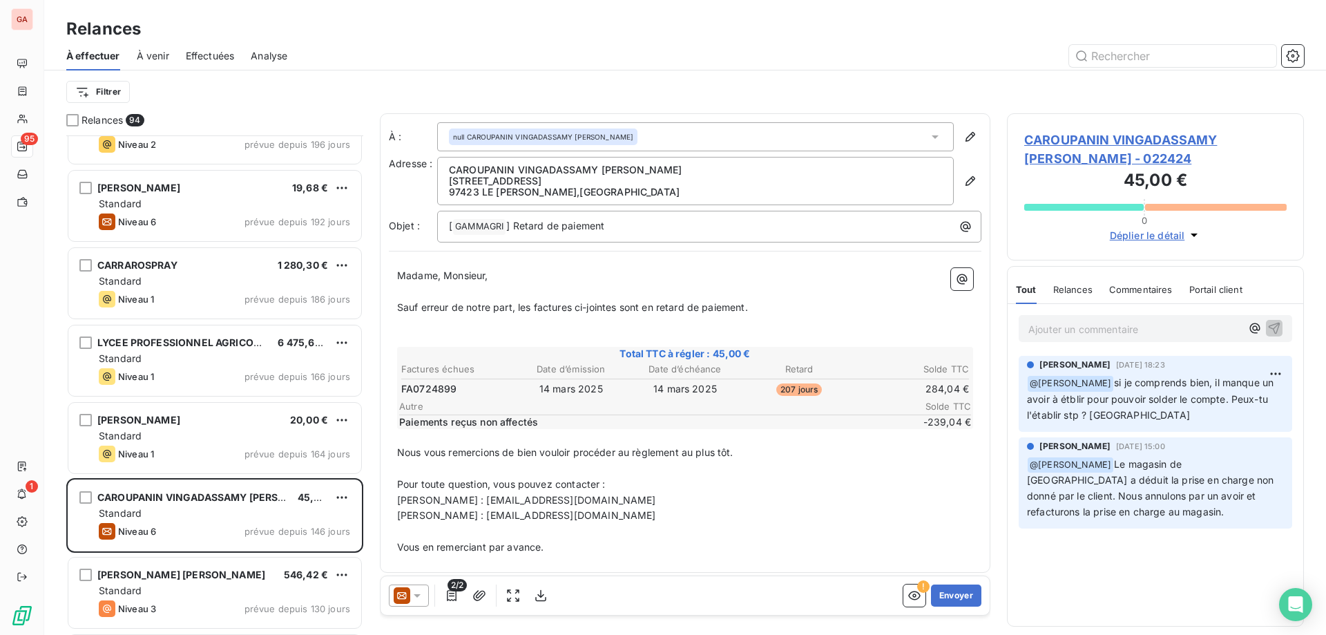
drag, startPoint x: 454, startPoint y: 605, endPoint x: 437, endPoint y: 607, distance: 16.7
drag, startPoint x: 437, startPoint y: 607, endPoint x: 414, endPoint y: 594, distance: 26.9
click at [414, 594] on icon at bounding box center [417, 595] width 7 height 3
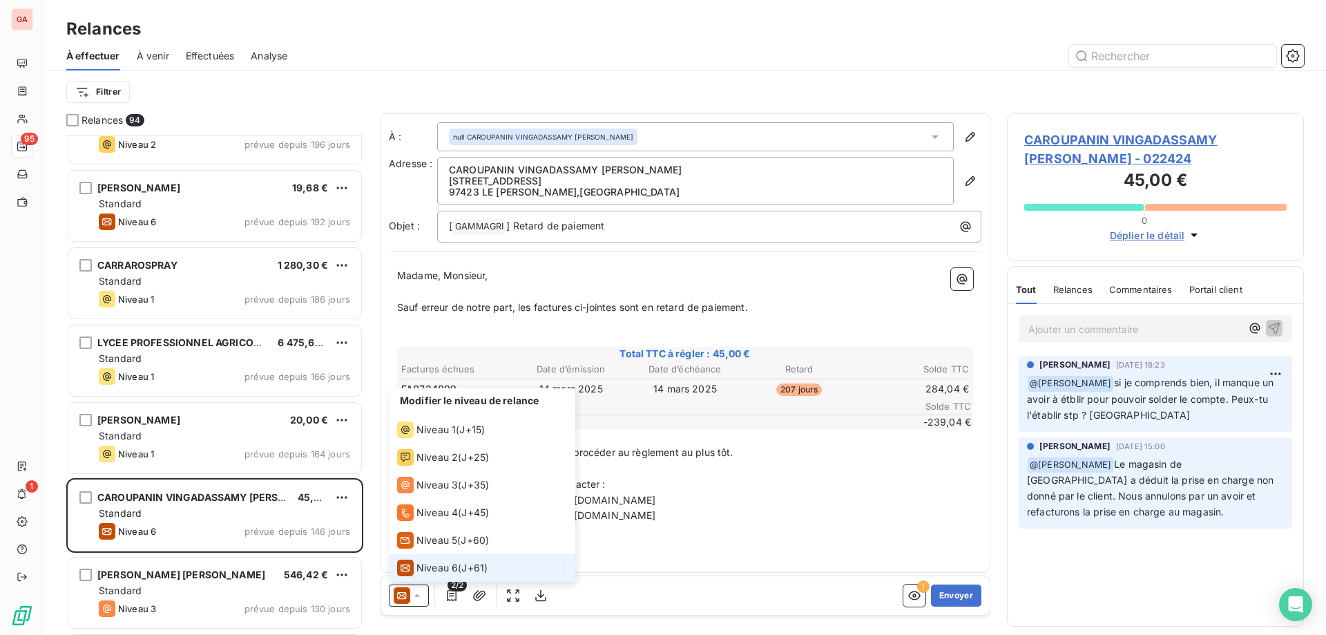
click at [416, 594] on icon at bounding box center [417, 595] width 14 height 14
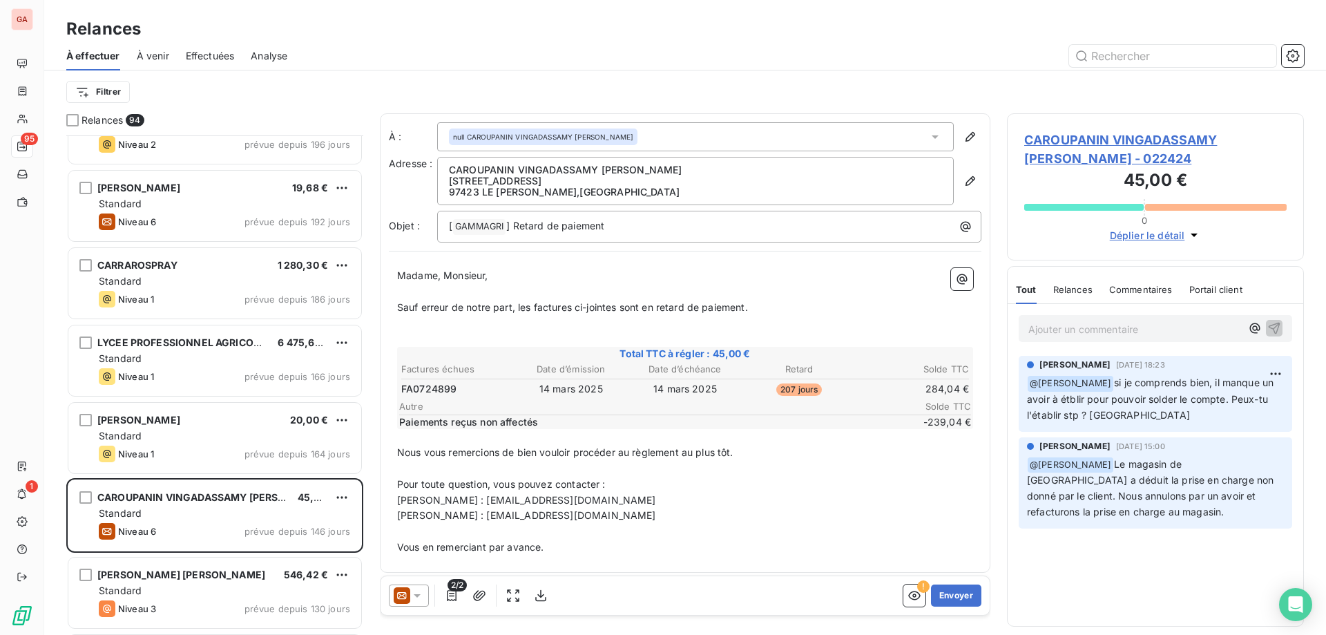
click at [423, 594] on icon at bounding box center [417, 595] width 14 height 14
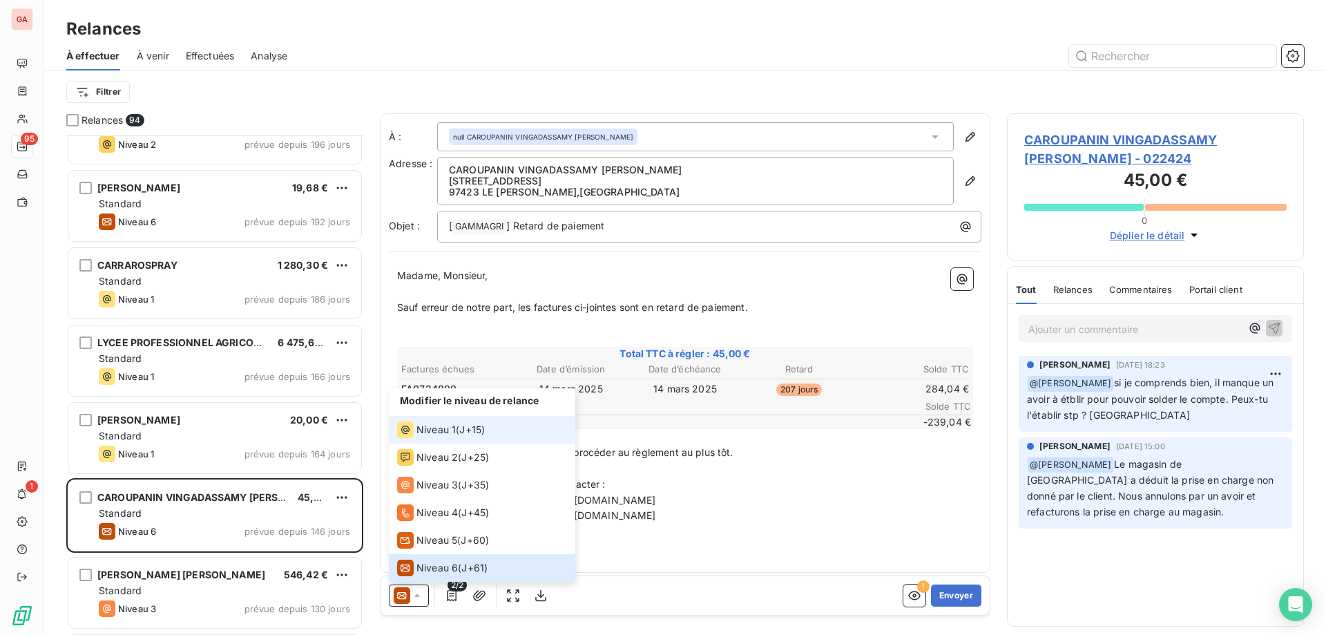
click at [455, 419] on li "Niveau 1 ( J+15 )" at bounding box center [482, 430] width 186 height 28
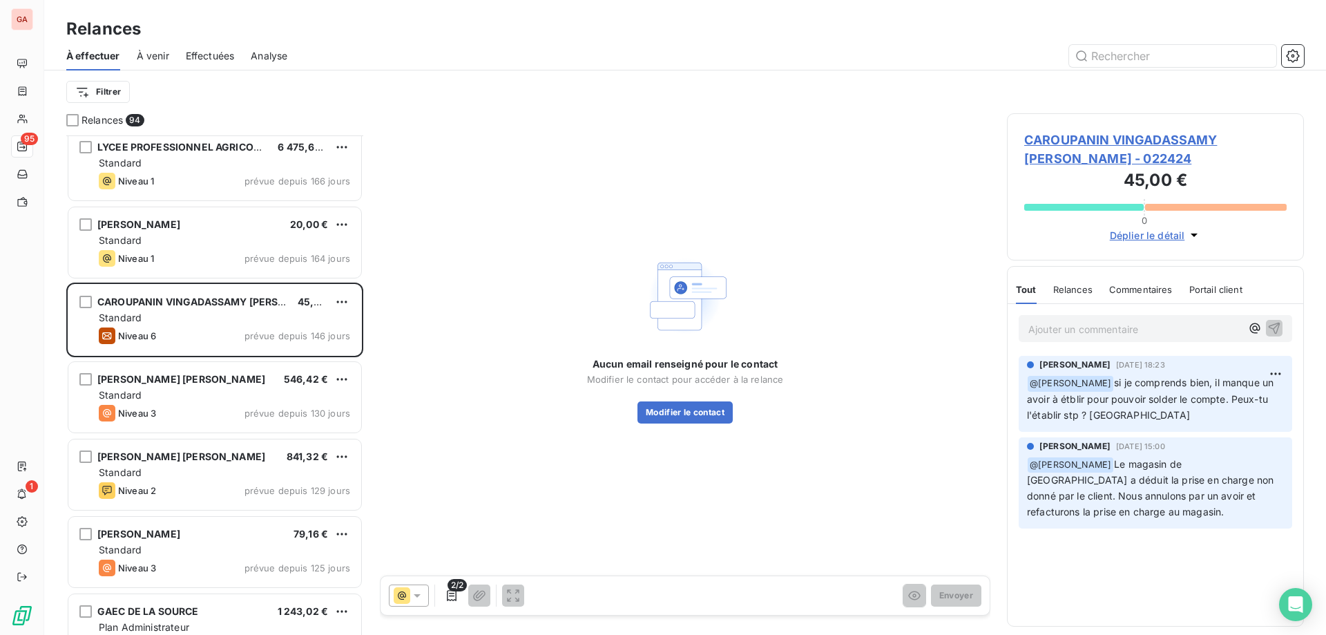
scroll to position [484, 0]
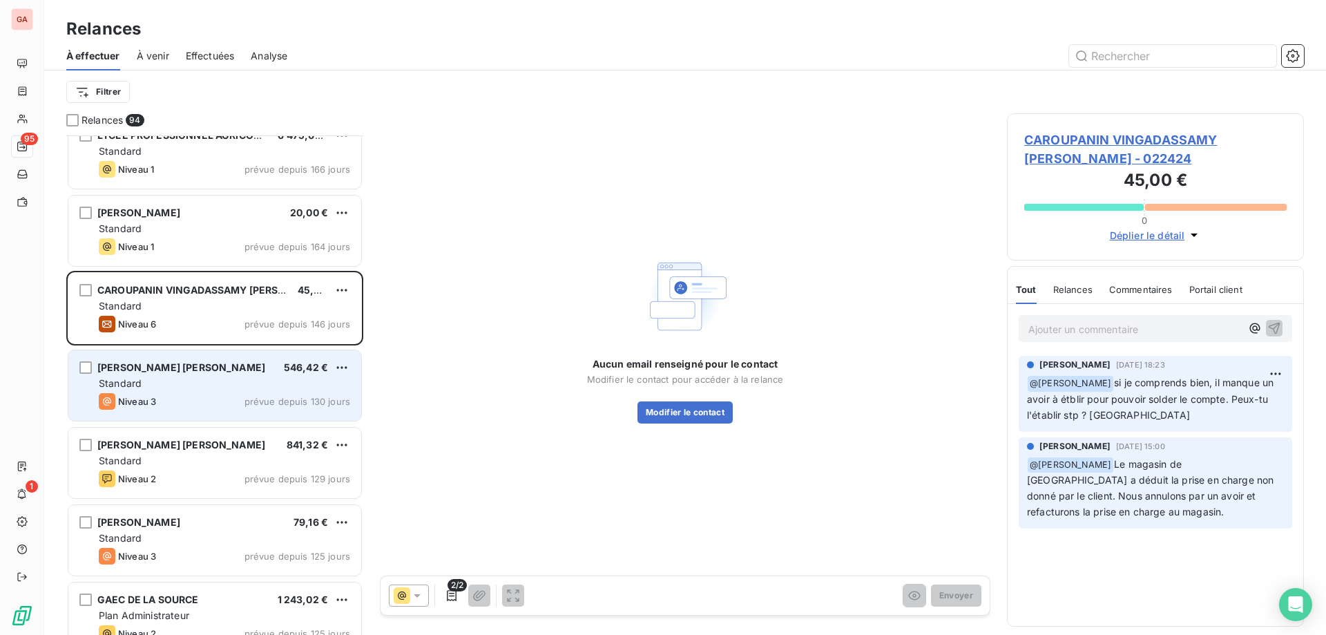
click at [249, 369] on div "[PERSON_NAME] [PERSON_NAME] 546,42 €" at bounding box center [224, 367] width 251 height 12
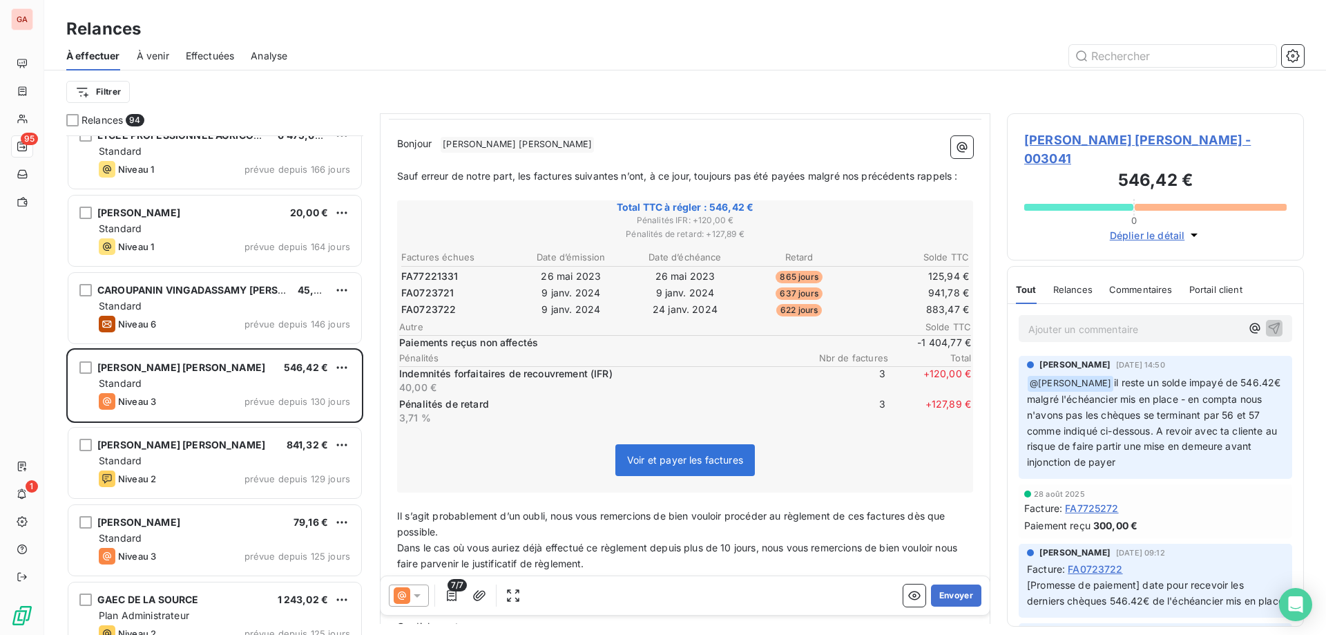
scroll to position [139, 0]
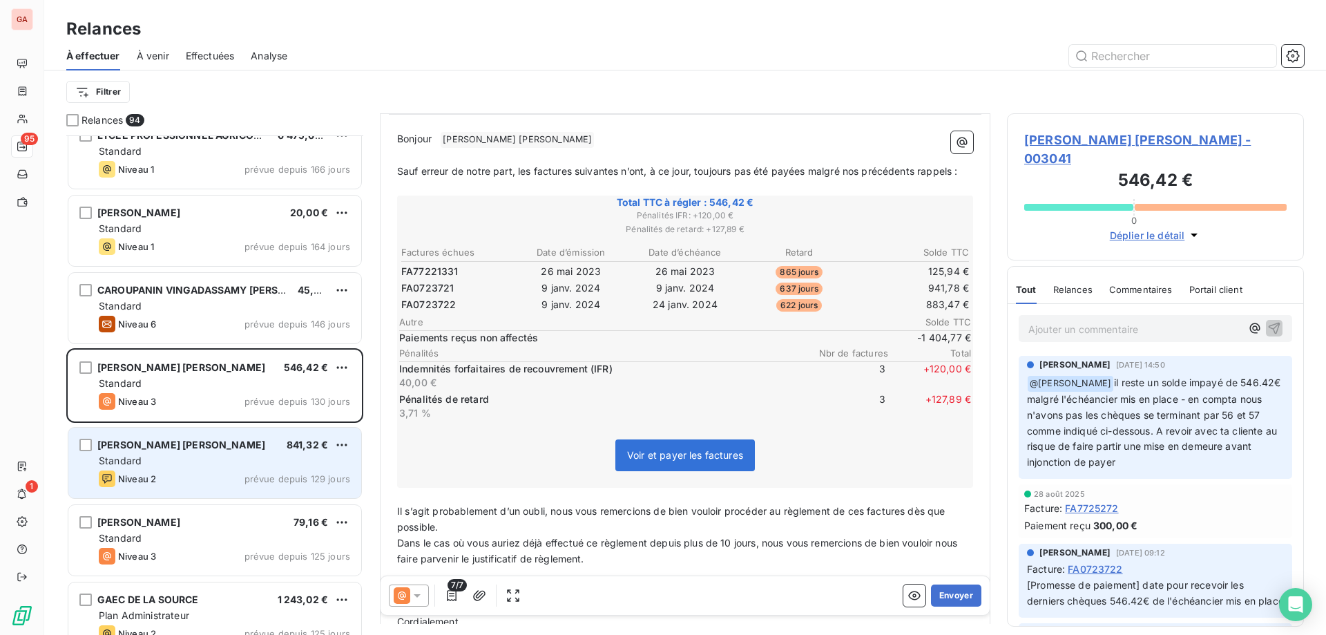
click at [193, 436] on div "[PERSON_NAME] [PERSON_NAME] 841,32 € Standard Niveau 2 prévue depuis 129 jours" at bounding box center [214, 462] width 293 height 70
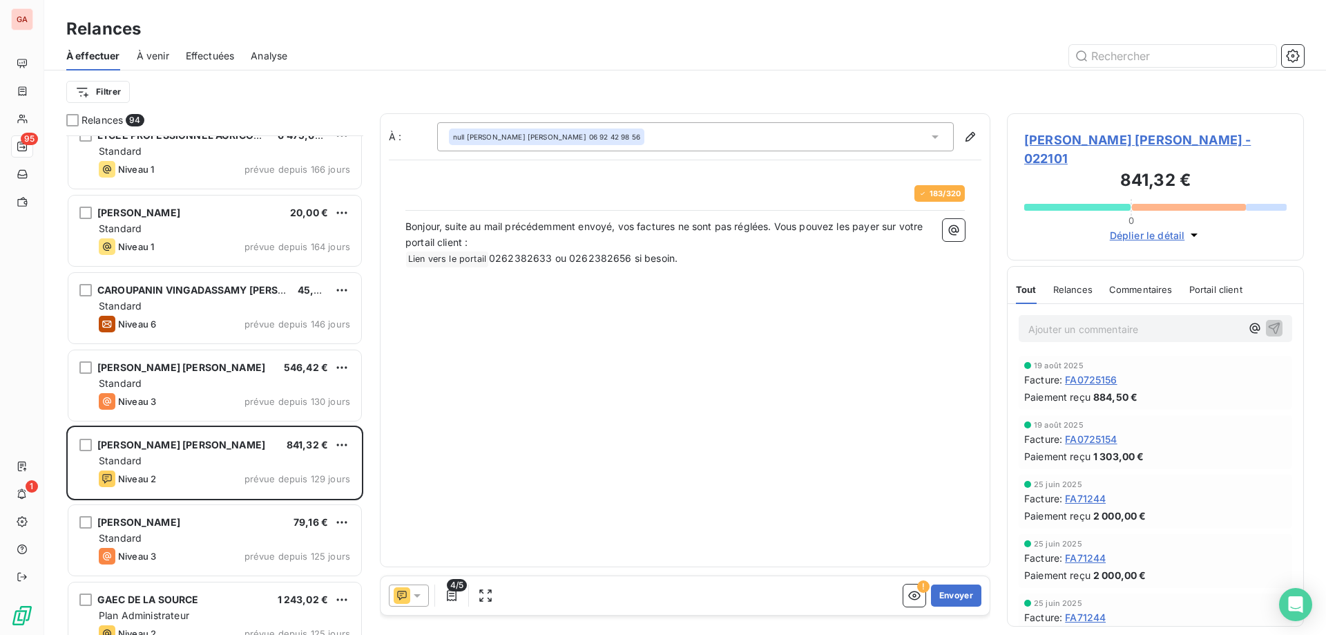
scroll to position [488, 285]
click at [418, 597] on icon at bounding box center [417, 595] width 14 height 14
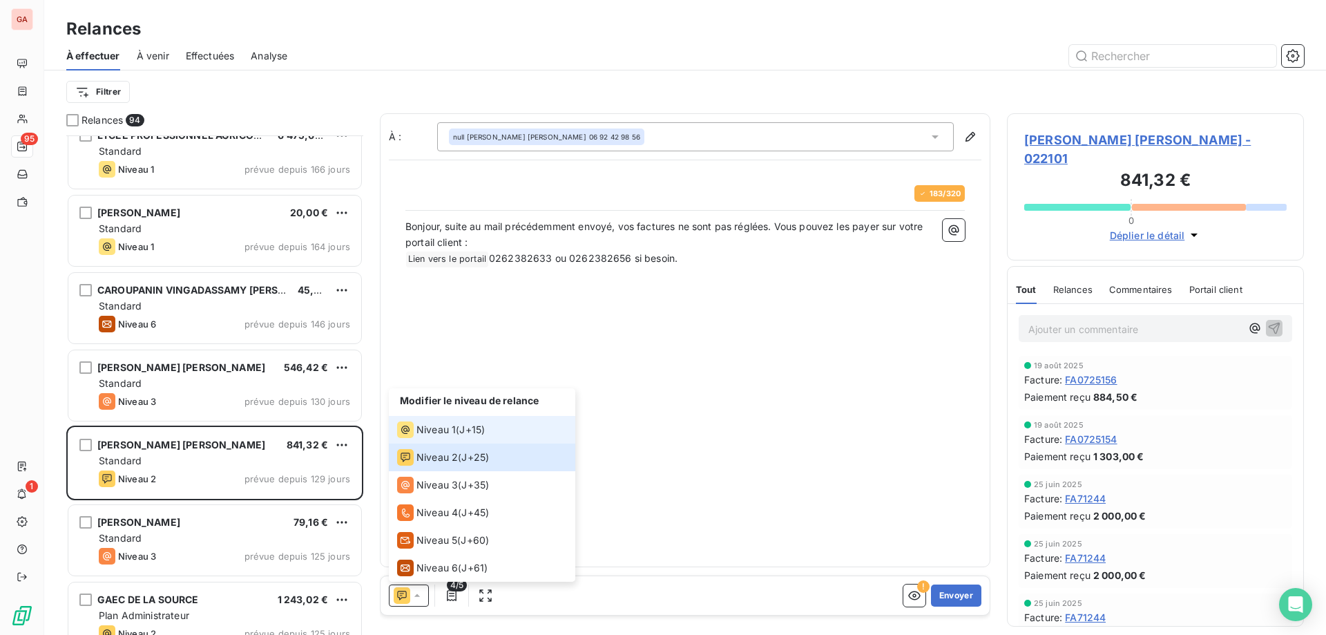
click at [465, 434] on span "J+15 )" at bounding box center [472, 430] width 26 height 14
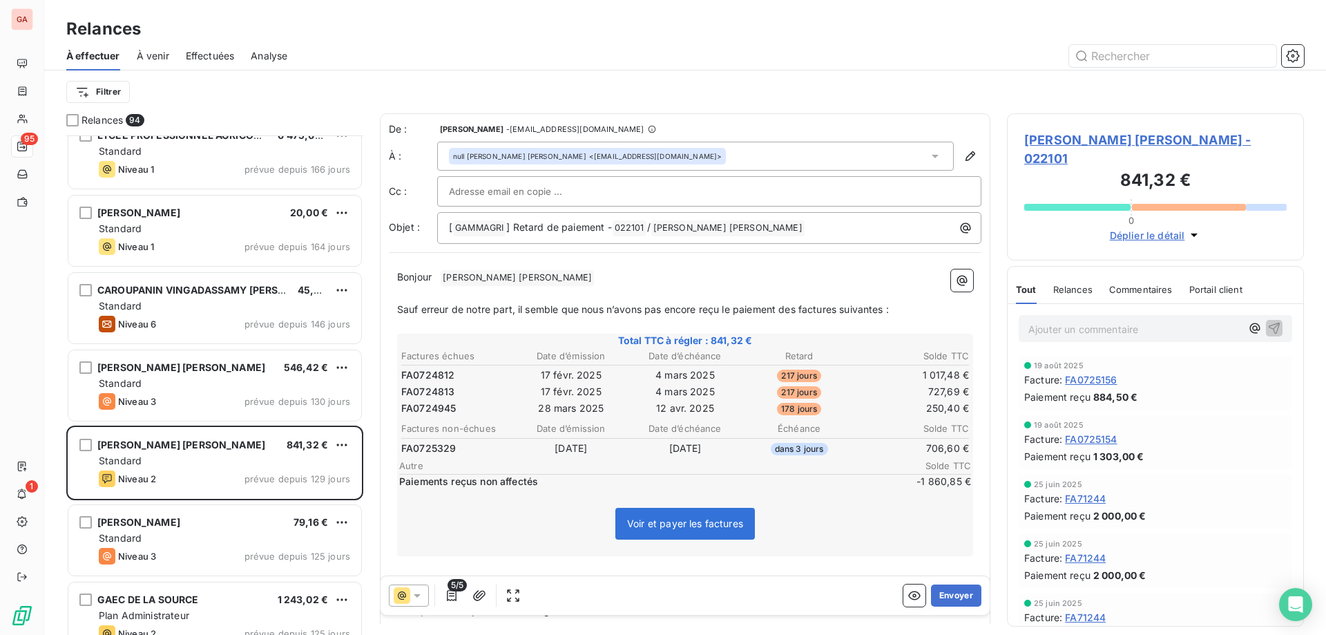
click at [586, 279] on p "Bonjour ﻿ [PERSON_NAME] [PERSON_NAME] ﻿ ﻿" at bounding box center [685, 277] width 576 height 17
click at [873, 316] on p "Sauf erreur de notre part, il semble que nous n’avons pas encore reçu le paieme…" at bounding box center [685, 309] width 576 height 16
click at [548, 228] on span "] Retard de paiement -" at bounding box center [558, 227] width 105 height 12
click at [394, 311] on div "Bonjour ﻿ M. [PERSON_NAME] erreur de notre part, il semble que nous n’avons pas…" at bounding box center [685, 482] width 592 height 443
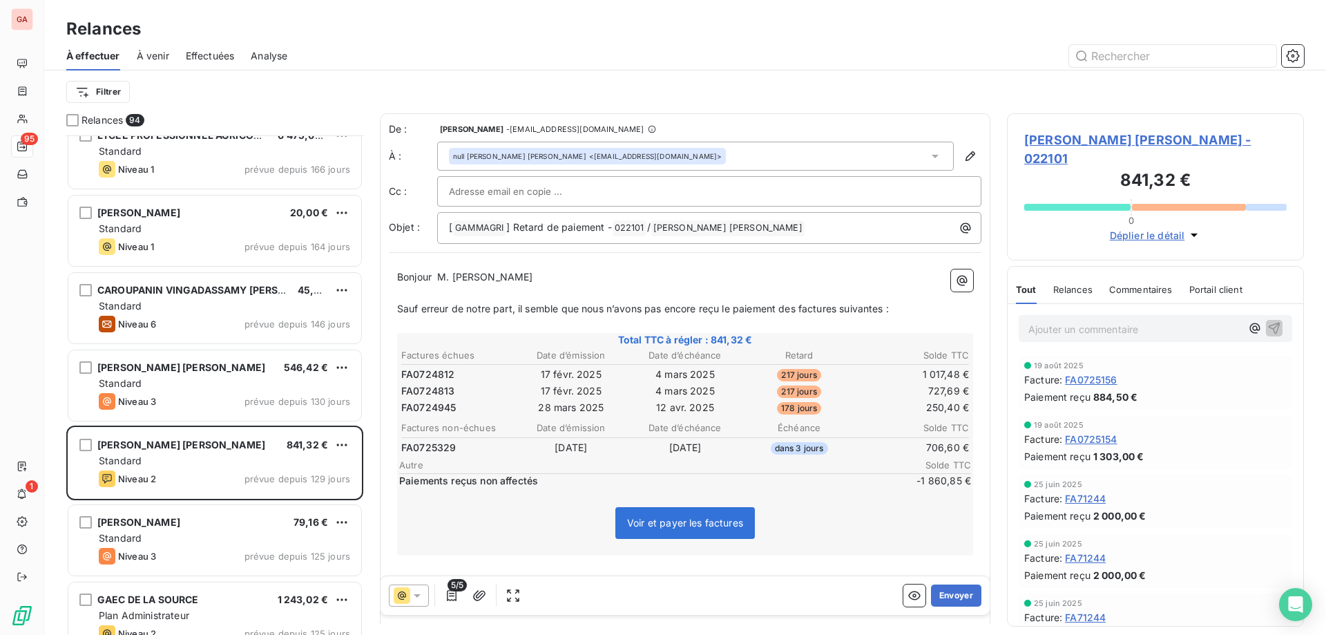
click at [398, 309] on span "Sauf erreur de notre part, il semble que nous n’avons pas encore reçu le paieme…" at bounding box center [643, 308] width 492 height 12
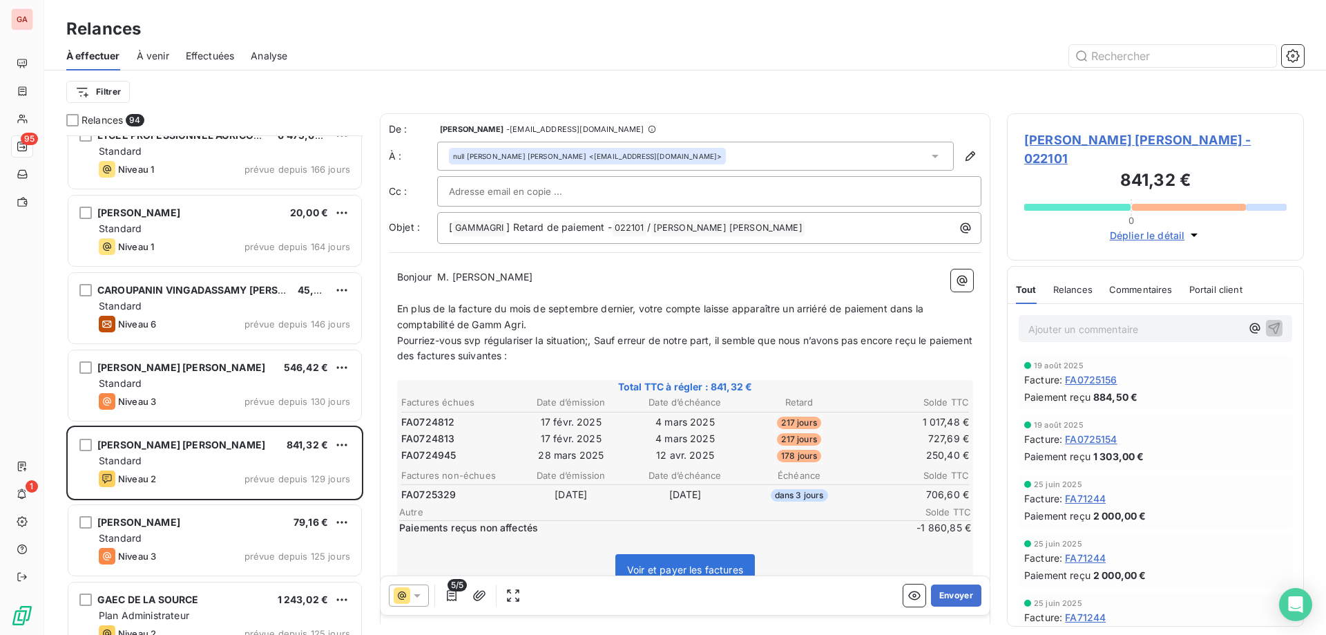
click at [395, 315] on div "Bonjour ﻿ M. [PERSON_NAME] ﻿ En plus de la facture du mois de septembre dernier…" at bounding box center [685, 506] width 592 height 490
click at [400, 309] on div "Bonjour ﻿ M. [PERSON_NAME] ﻿ En plus de la facture du mois de septembre dernier…" at bounding box center [685, 506] width 592 height 490
click at [401, 303] on span "En plus de la facture du mois de septembre dernier, votre compte laisse apparaî…" at bounding box center [661, 316] width 529 height 28
click at [671, 328] on p "Sauf erreur de notre part, en plus de la facture du mois de septembre dernier, …" at bounding box center [685, 317] width 576 height 32
click at [602, 338] on span "Pourriez-vous svp régulariser la situation;, Sauf erreur de notre part, il semb…" at bounding box center [686, 348] width 578 height 28
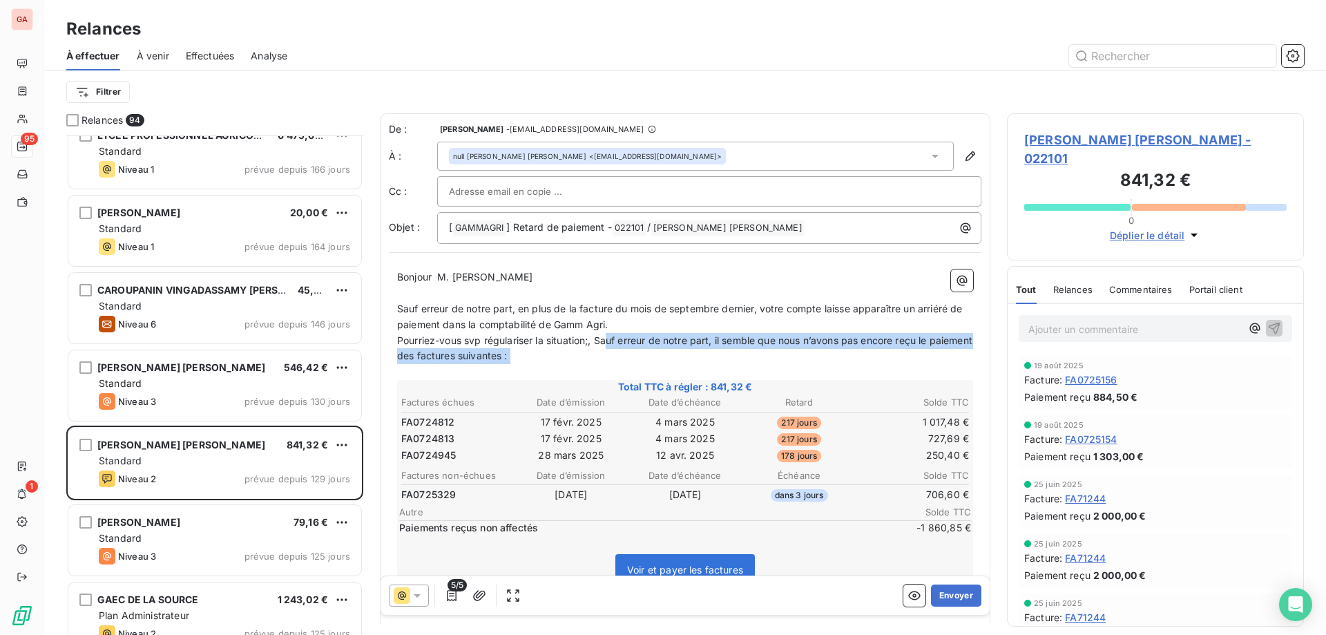
drag, startPoint x: 611, startPoint y: 338, endPoint x: 662, endPoint y: 364, distance: 57.4
click at [662, 364] on div "Bonjour ﻿ M. [PERSON_NAME] erreur de notre part, en plus de la facture du mois …" at bounding box center [685, 505] width 576 height 473
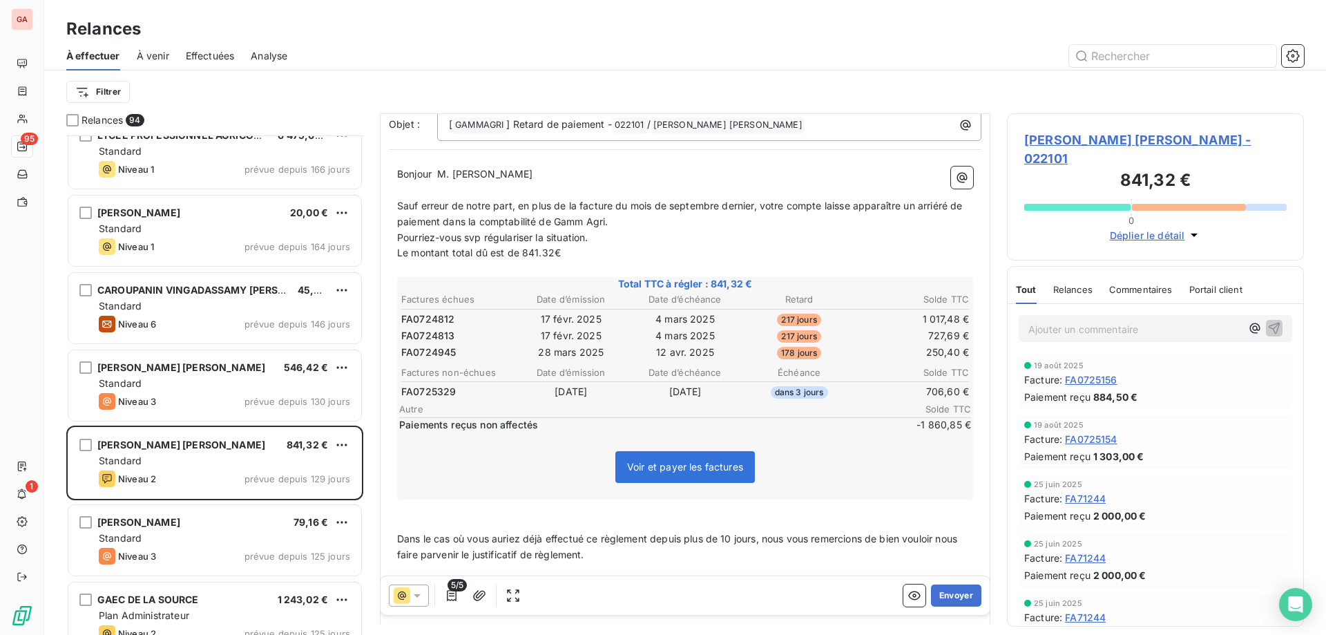
scroll to position [133, 0]
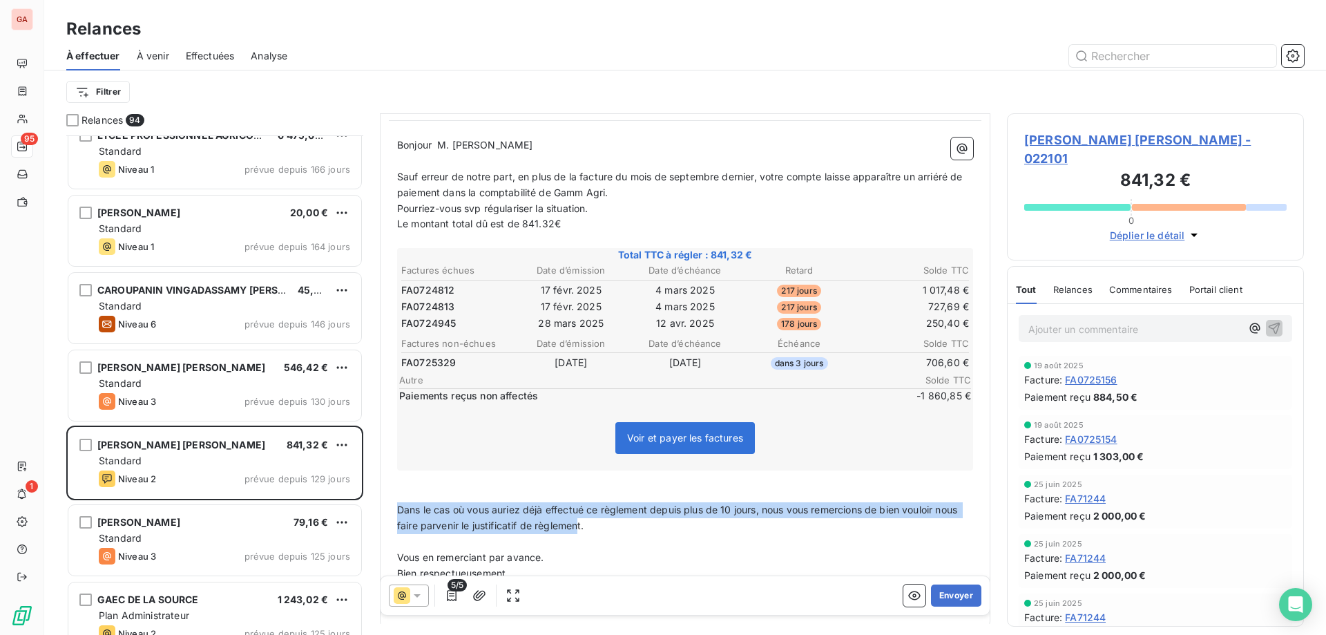
drag, startPoint x: 604, startPoint y: 532, endPoint x: 385, endPoint y: 510, distance: 220.0
click at [385, 510] on div "De : [PERSON_NAME] - [EMAIL_ADDRESS][DOMAIN_NAME] À : null [PERSON_NAME] [PERSO…" at bounding box center [685, 304] width 610 height 646
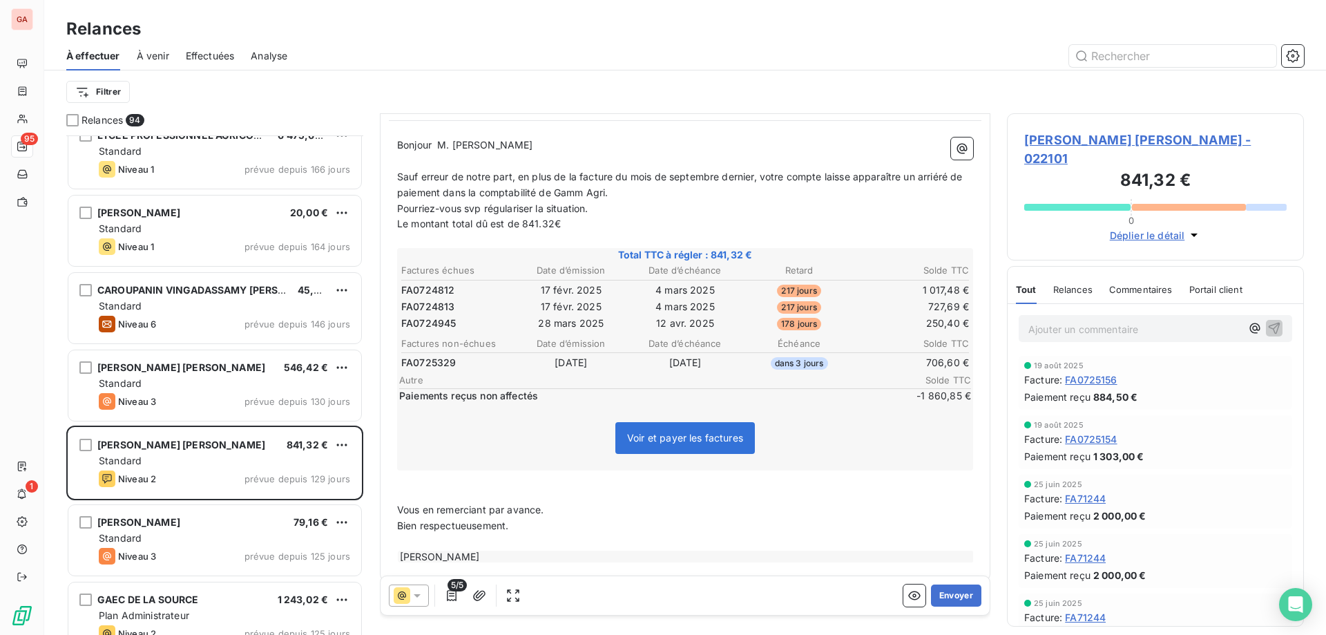
click at [588, 523] on p "Bien respectueusement." at bounding box center [685, 526] width 576 height 16
click at [955, 587] on button "Envoyer" at bounding box center [956, 595] width 50 height 22
